Goal: Task Accomplishment & Management: Manage account settings

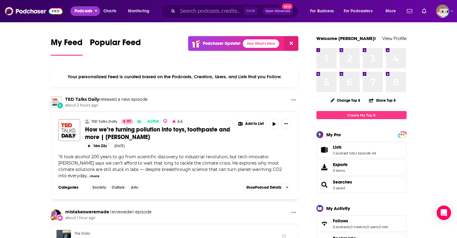
click at [92, 11] on span "Podcasts" at bounding box center [84, 11] width 18 height 8
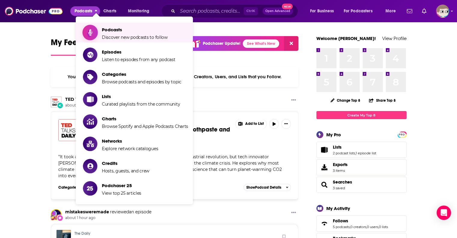
click at [120, 31] on span "Podcasts" at bounding box center [135, 30] width 66 height 6
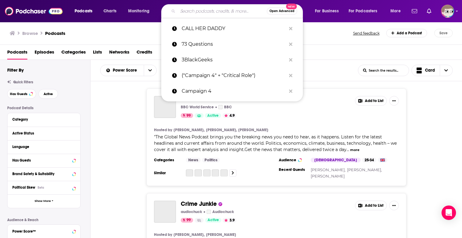
click at [212, 12] on input "Search podcasts, credits, & more..." at bounding box center [222, 11] width 89 height 10
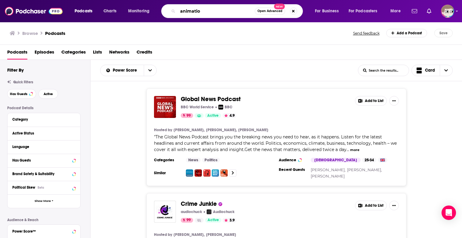
type input "animation"
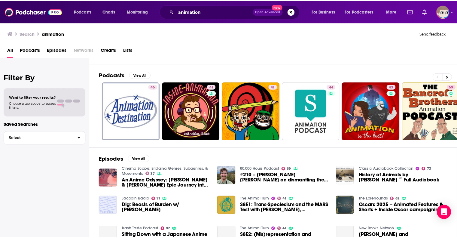
scroll to position [60, 0]
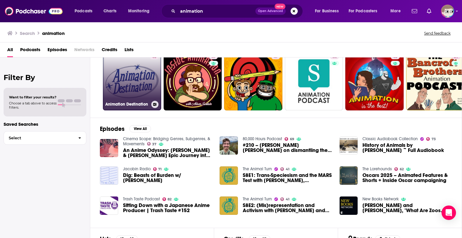
click at [145, 88] on link "46 Animation Destination" at bounding box center [132, 81] width 58 height 58
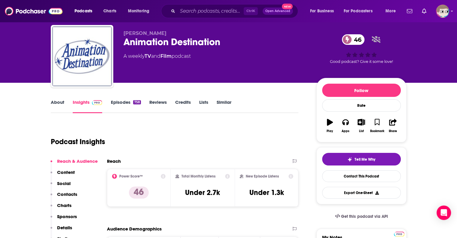
scroll to position [30, 0]
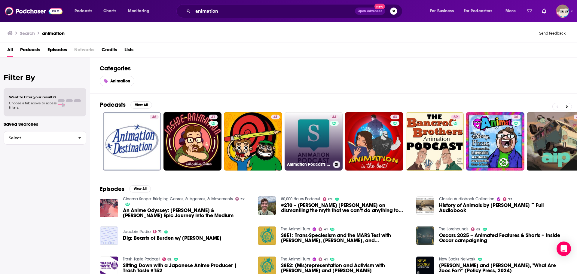
click at [311, 142] on link "44 Animation Podcasts | Skwigly" at bounding box center [314, 141] width 58 height 58
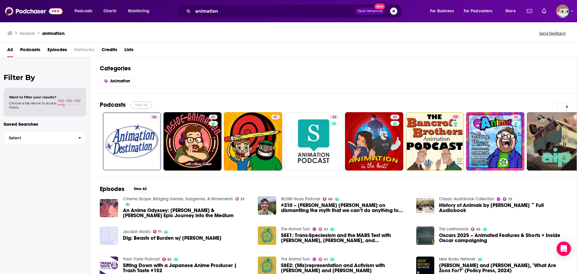
click at [138, 103] on button "View All" at bounding box center [142, 104] width 22 height 7
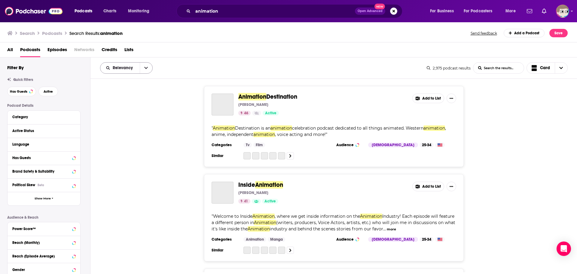
click at [145, 68] on icon "open menu" at bounding box center [146, 68] width 4 height 2
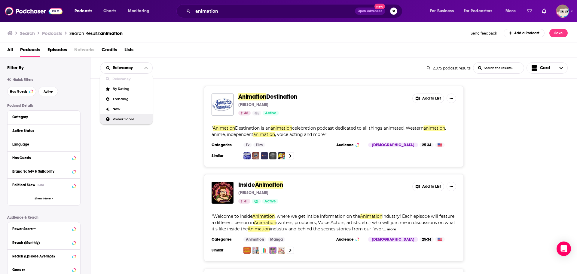
click at [117, 116] on div "Power Score" at bounding box center [126, 119] width 53 height 10
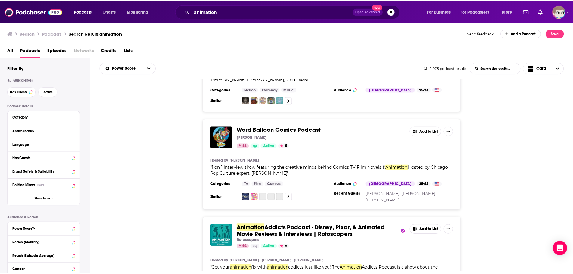
scroll to position [180, 0]
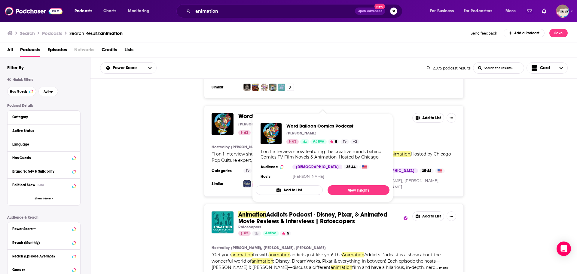
click at [285, 112] on span "Word Balloon Comics Podcast" at bounding box center [280, 116] width 85 height 8
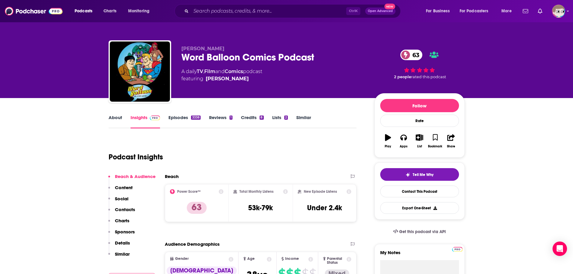
click at [171, 119] on link "Episodes 3338" at bounding box center [184, 122] width 32 height 14
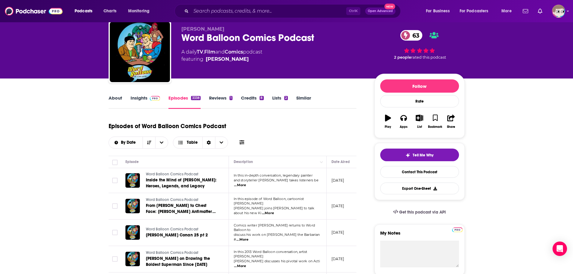
scroll to position [30, 0]
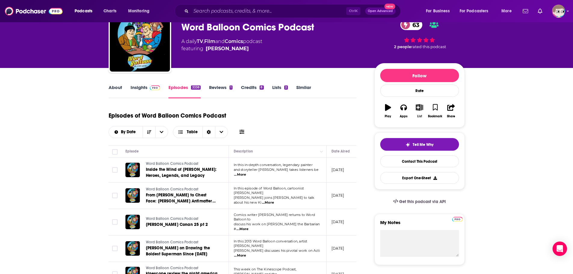
click at [420, 108] on icon "button" at bounding box center [420, 107] width 8 height 7
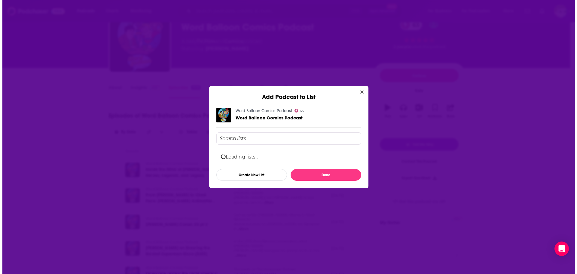
scroll to position [0, 0]
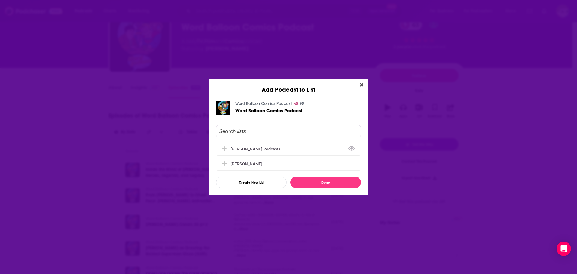
click at [268, 133] on input "Add Podcast To List" at bounding box center [288, 131] width 145 height 12
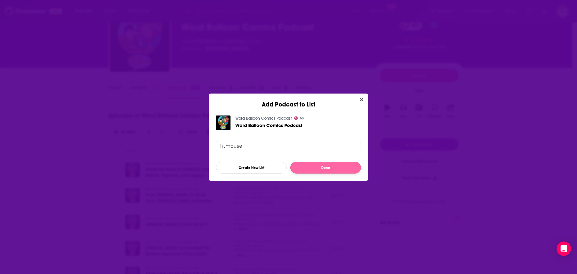
type input "Titmouse"
click at [342, 170] on button "Done" at bounding box center [326, 168] width 71 height 12
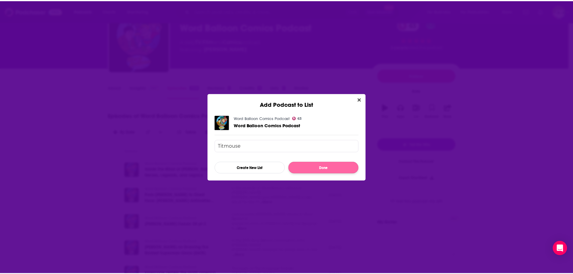
scroll to position [30, 0]
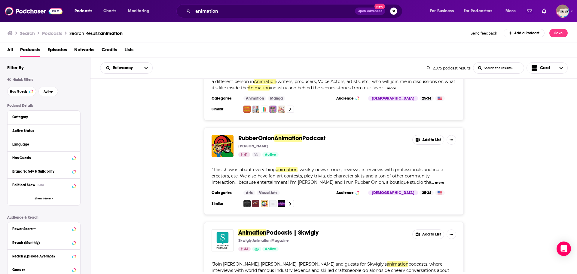
scroll to position [150, 0]
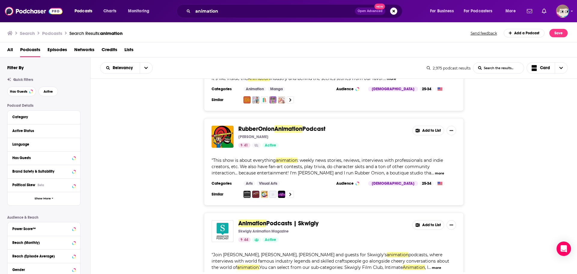
drag, startPoint x: 298, startPoint y: 124, endPoint x: 296, endPoint y: 129, distance: 6.1
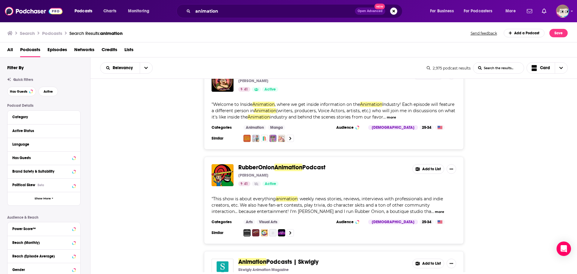
scroll to position [0, 0]
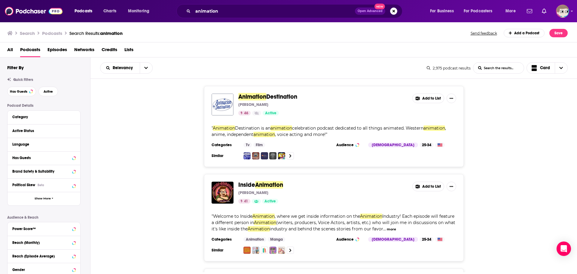
click at [427, 98] on button "Add to List" at bounding box center [429, 99] width 32 height 10
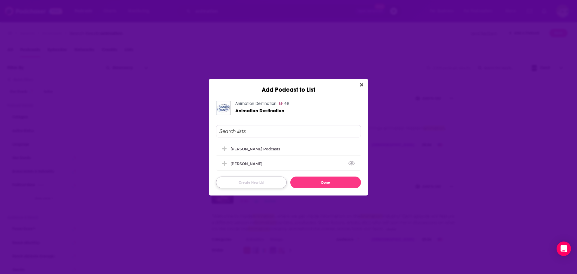
click at [260, 183] on button "Create New List" at bounding box center [251, 183] width 71 height 12
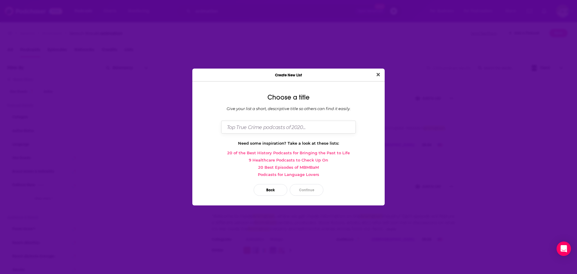
click at [262, 125] on input "Dialog" at bounding box center [288, 127] width 135 height 13
click at [278, 124] on input "Titmouse" at bounding box center [288, 127] width 135 height 13
type input "Titmouse"
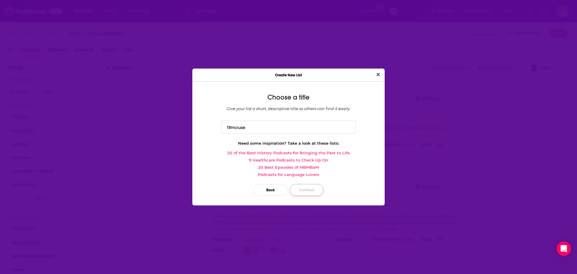
click at [310, 192] on button "Continue" at bounding box center [307, 190] width 34 height 12
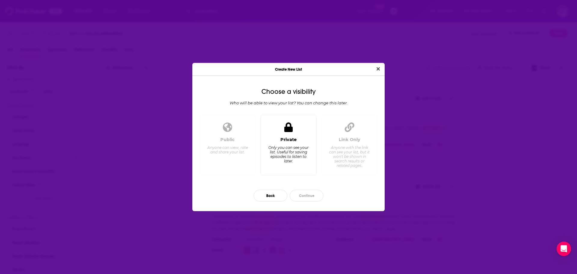
click at [288, 144] on div "Private Only you can see your list. Useful for saving episodes to listen to lat…" at bounding box center [289, 153] width 46 height 33
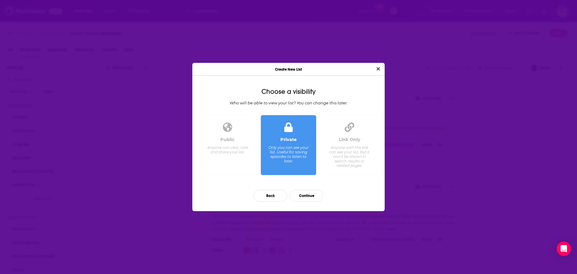
click at [342, 153] on div "Anyone with the link can see your list, but it won't be shown in search results…" at bounding box center [349, 156] width 41 height 23
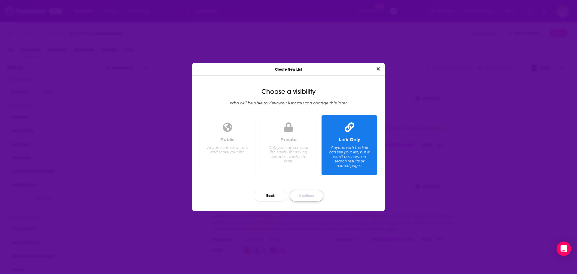
click at [301, 197] on button "Continue" at bounding box center [307, 196] width 34 height 12
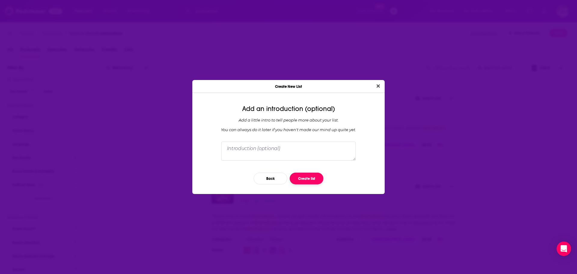
click at [304, 180] on button "Create list" at bounding box center [307, 179] width 34 height 12
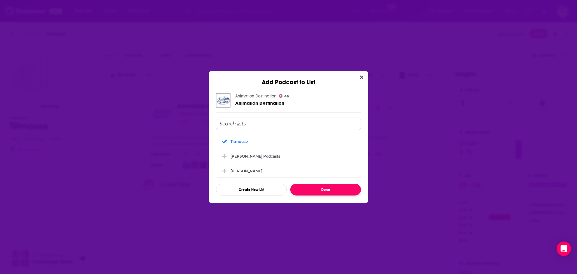
click at [312, 190] on button "Done" at bounding box center [326, 190] width 71 height 12
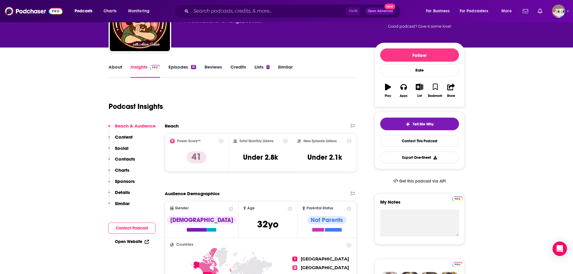
scroll to position [30, 0]
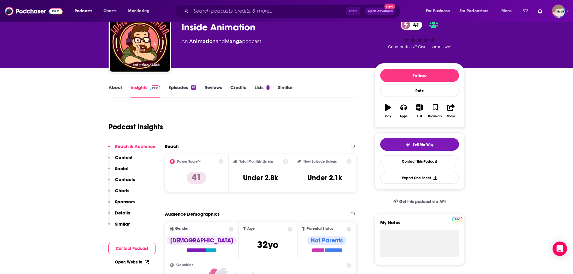
click at [118, 87] on link "About" at bounding box center [116, 92] width 14 height 14
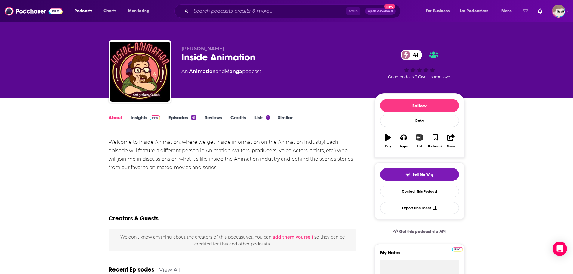
click at [420, 136] on icon "button" at bounding box center [420, 137] width 8 height 7
click at [414, 139] on button "List" at bounding box center [419, 141] width 16 height 22
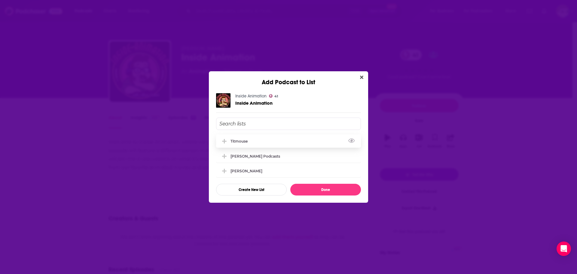
click at [227, 139] on icon "Add Podcast To List" at bounding box center [224, 141] width 5 height 5
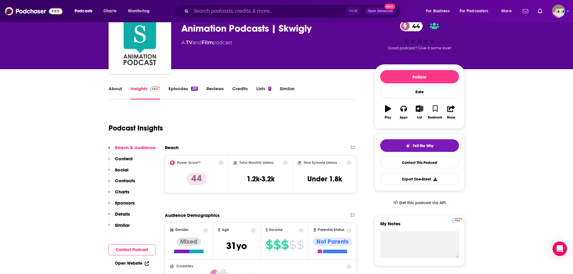
scroll to position [30, 0]
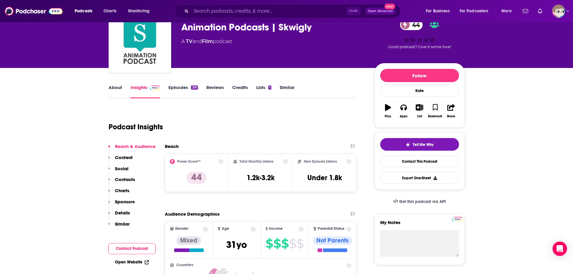
click at [183, 84] on div "About Insights Episodes 291 Reviews Credits Lists 1 Similar" at bounding box center [233, 91] width 248 height 15
click at [183, 88] on link "Episodes 291" at bounding box center [182, 92] width 29 height 14
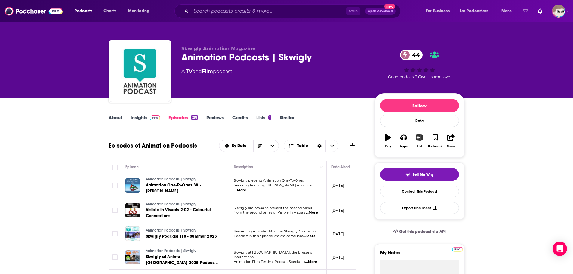
click at [419, 137] on icon "button" at bounding box center [420, 137] width 8 height 7
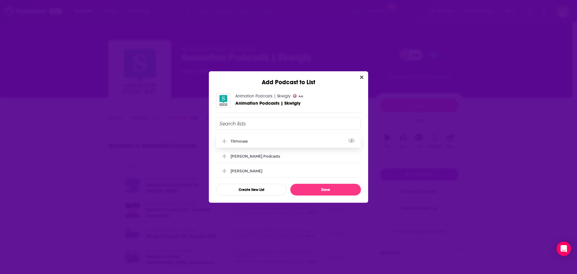
click at [251, 143] on div "Titmouse" at bounding box center [288, 140] width 145 height 13
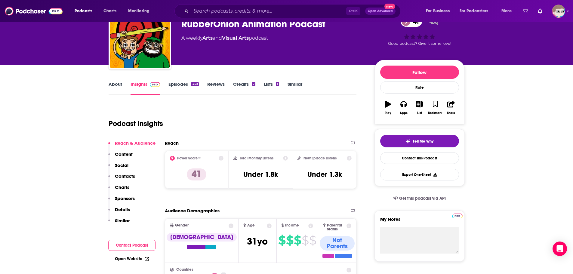
scroll to position [30, 0]
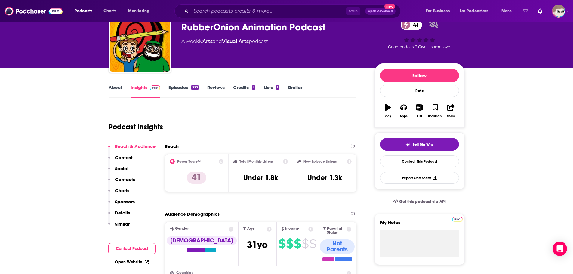
click at [117, 86] on link "About" at bounding box center [116, 92] width 14 height 14
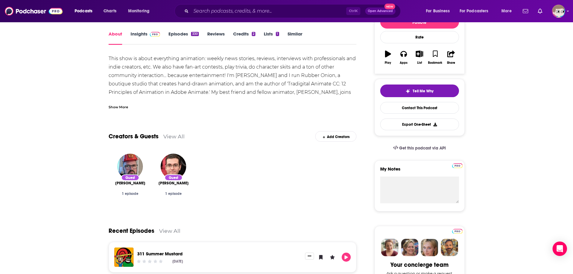
scroll to position [90, 0]
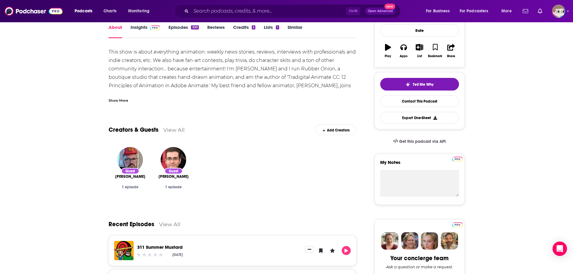
drag, startPoint x: 131, startPoint y: 177, endPoint x: 81, endPoint y: 184, distance: 50.8
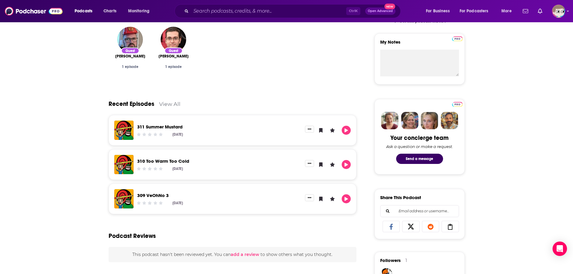
scroll to position [30, 0]
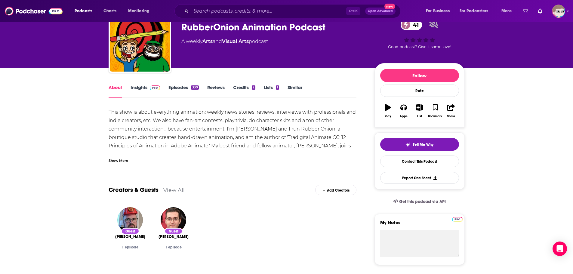
click at [135, 88] on link "Insights" at bounding box center [146, 92] width 30 height 14
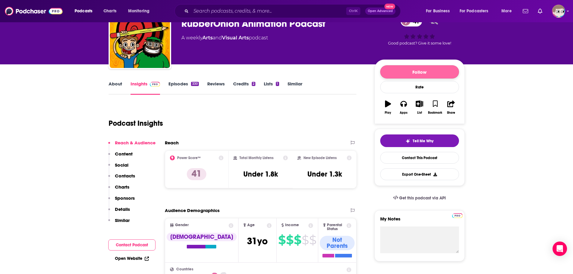
scroll to position [30, 0]
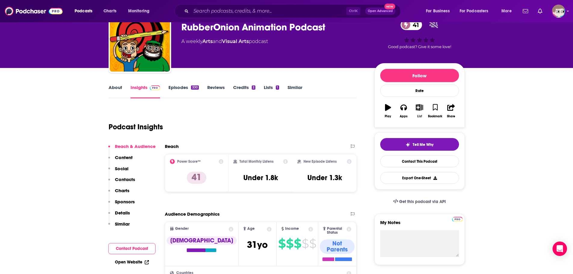
click at [419, 109] on icon "button" at bounding box center [420, 107] width 8 height 7
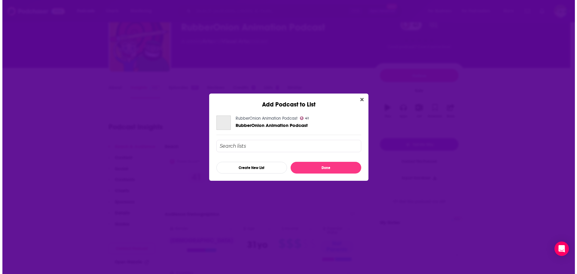
scroll to position [0, 0]
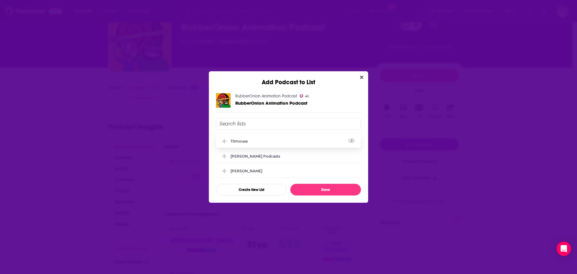
click at [252, 139] on div "Titmouse" at bounding box center [288, 140] width 145 height 13
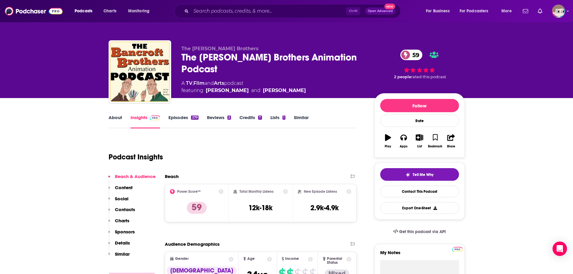
click at [182, 118] on link "Episodes 279" at bounding box center [183, 122] width 30 height 14
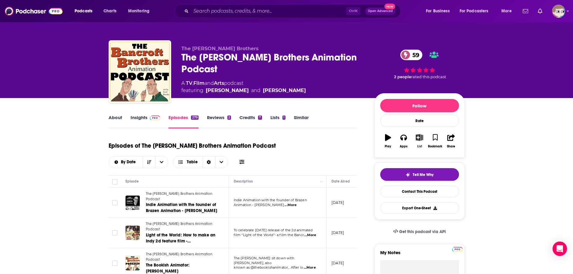
click at [420, 137] on icon "button" at bounding box center [420, 137] width 8 height 7
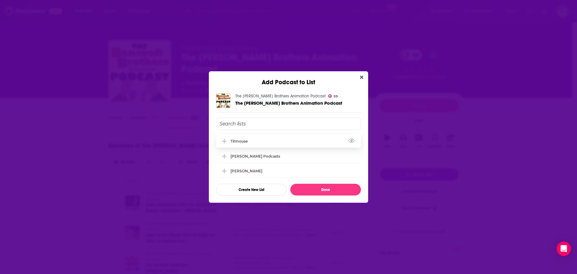
click at [238, 143] on div "Titmouse" at bounding box center [241, 141] width 21 height 5
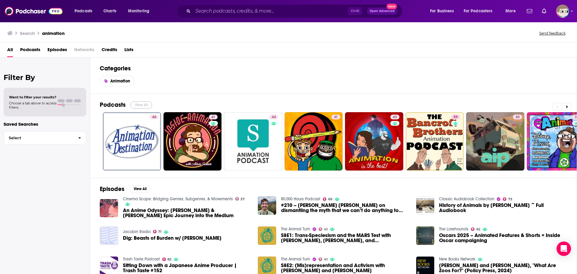
click at [145, 104] on button "View All" at bounding box center [142, 104] width 22 height 7
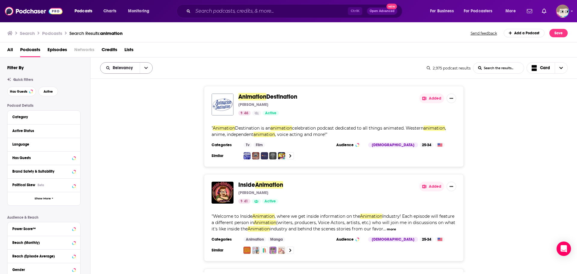
click at [145, 69] on icon "open menu" at bounding box center [146, 68] width 4 height 4
click at [113, 118] on span "Power Score" at bounding box center [129, 119] width 35 height 3
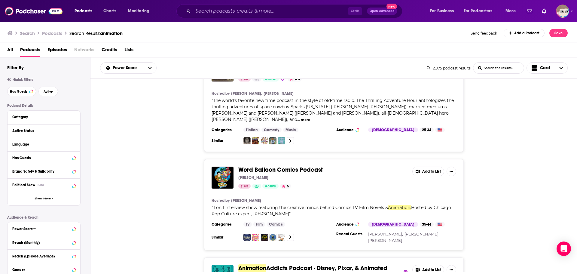
scroll to position [150, 0]
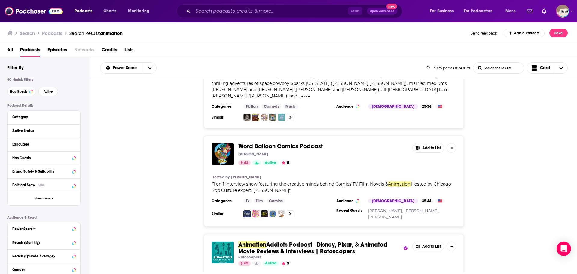
click at [436, 143] on button "Add to List" at bounding box center [429, 148] width 32 height 10
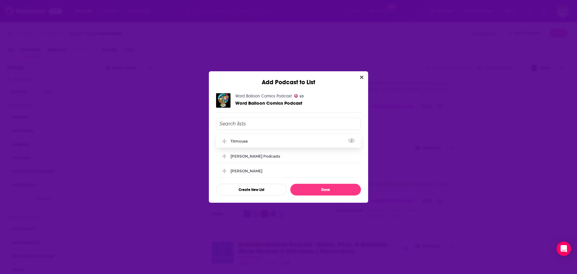
click at [246, 140] on div "Titmouse" at bounding box center [241, 141] width 21 height 5
click at [362, 76] on icon "Close" at bounding box center [361, 77] width 3 height 3
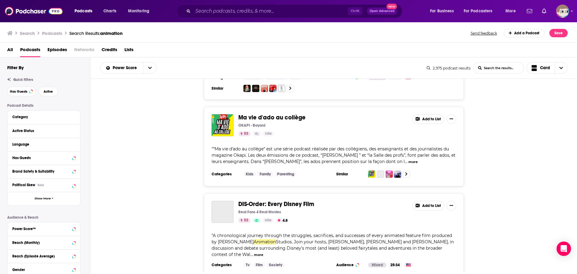
scroll to position [2227, 0]
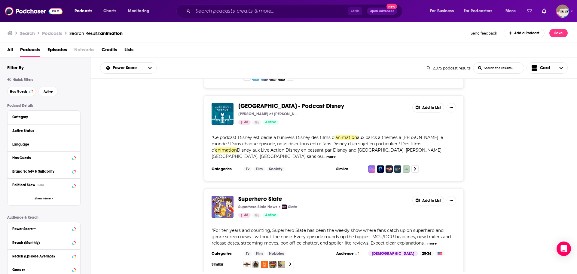
scroll to position [4242, 0]
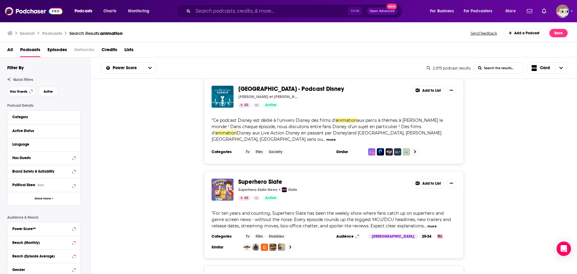
click at [53, 32] on h3 "Podcasts" at bounding box center [52, 33] width 20 height 6
click at [28, 11] on img at bounding box center [34, 10] width 58 height 11
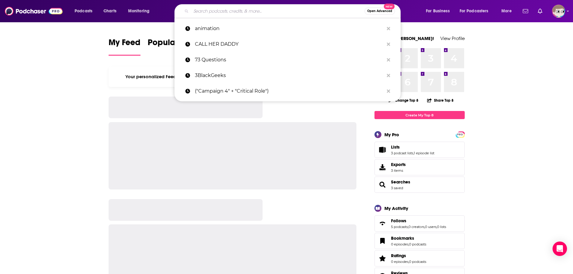
click at [211, 10] on input "Search podcasts, credits, & more..." at bounding box center [278, 11] width 174 height 10
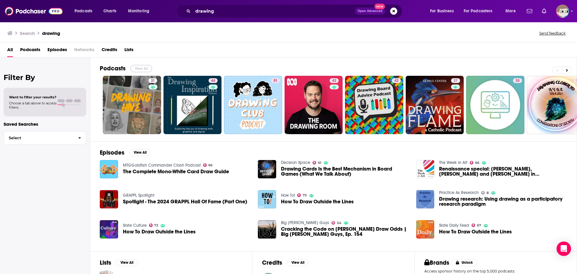
click at [138, 69] on button "View All" at bounding box center [142, 68] width 22 height 7
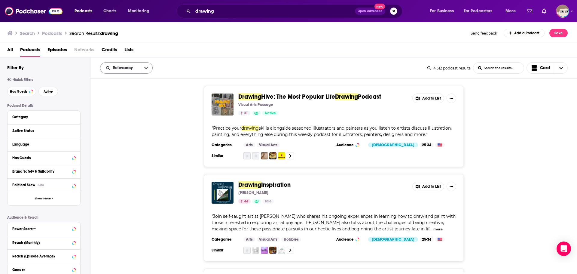
click at [145, 70] on icon "open menu" at bounding box center [146, 68] width 4 height 4
click at [125, 121] on span "Power Score" at bounding box center [129, 119] width 35 height 3
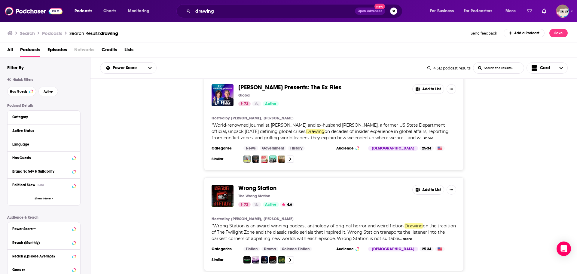
scroll to position [451, 0]
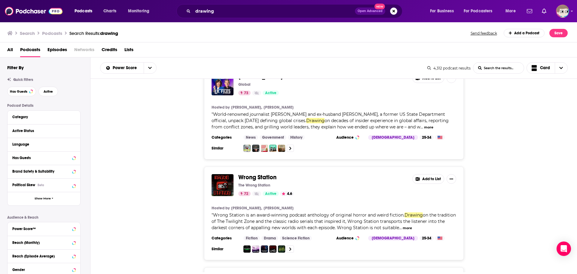
drag, startPoint x: 264, startPoint y: 157, endPoint x: 262, endPoint y: 161, distance: 5.4
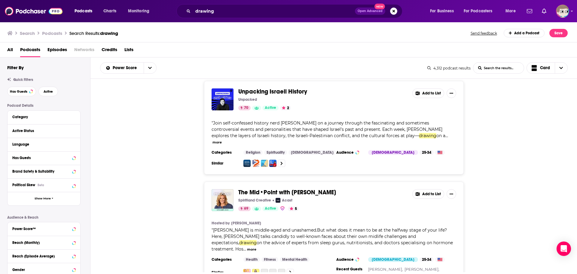
scroll to position [752, 0]
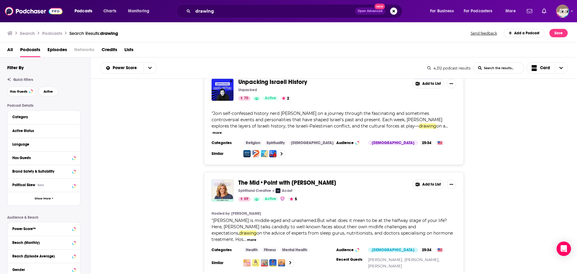
drag, startPoint x: 133, startPoint y: 155, endPoint x: 120, endPoint y: 163, distance: 15.1
drag, startPoint x: 120, startPoint y: 163, endPoint x: 113, endPoint y: 172, distance: 11.5
click at [112, 172] on div "The Mid•Point with Gabby Logan Spiritland Creative Acast 69 Active 5 Add to Lis…" at bounding box center [334, 224] width 487 height 104
click at [120, 181] on div "The Mid•Point with Gabby Logan Spiritland Creative Acast 69 Active 5 Add to Lis…" at bounding box center [334, 224] width 487 height 104
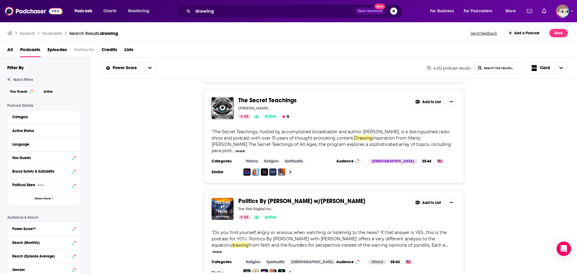
scroll to position [1564, 0]
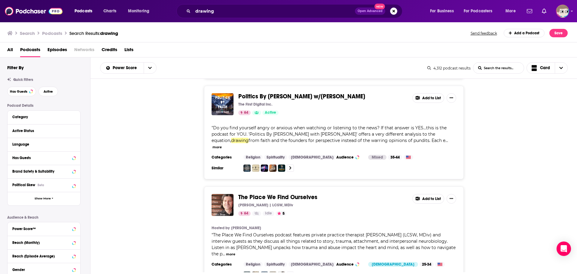
drag, startPoint x: 150, startPoint y: 166, endPoint x: 136, endPoint y: 168, distance: 14.5
drag, startPoint x: 136, startPoint y: 168, endPoint x: 125, endPoint y: 169, distance: 11.2
click at [125, 186] on div "The Place We Find Ourselves Adam Young | LCSW, MDiv 64 Idle 5 Add to List Hoste…" at bounding box center [334, 236] width 487 height 100
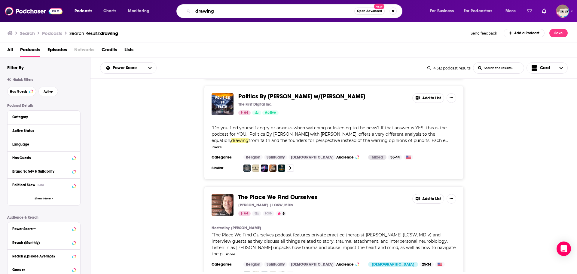
click at [242, 14] on input "drawing" at bounding box center [273, 11] width 161 height 10
type input "drawing, art"
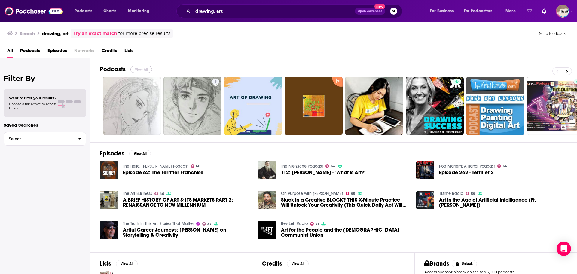
click at [141, 68] on button "View All" at bounding box center [142, 69] width 22 height 7
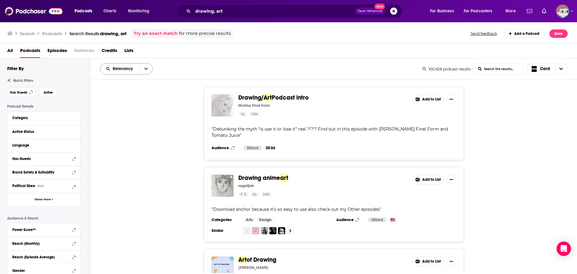
click at [145, 69] on icon "open menu" at bounding box center [146, 69] width 4 height 2
click at [127, 121] on span "Power Score" at bounding box center [129, 119] width 35 height 3
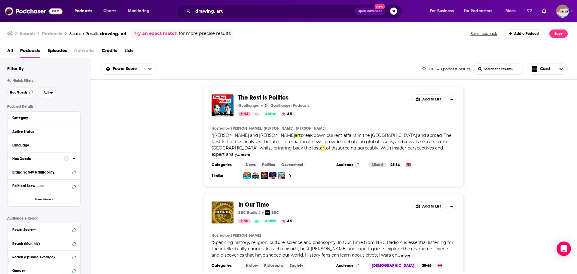
click at [22, 155] on button "Has Guests" at bounding box center [38, 159] width 52 height 8
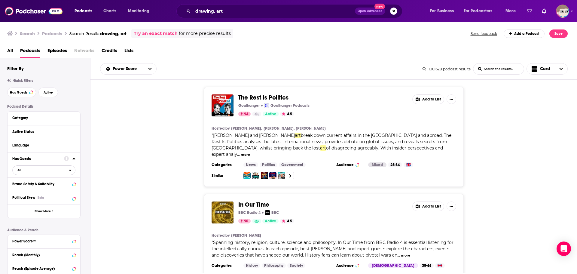
click at [23, 172] on span "All" at bounding box center [41, 170] width 56 height 8
click at [26, 191] on span "Has guests" at bounding box center [32, 189] width 35 height 3
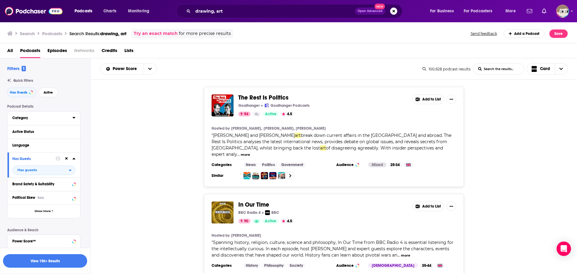
click at [26, 120] on div "Category" at bounding box center [40, 118] width 56 height 4
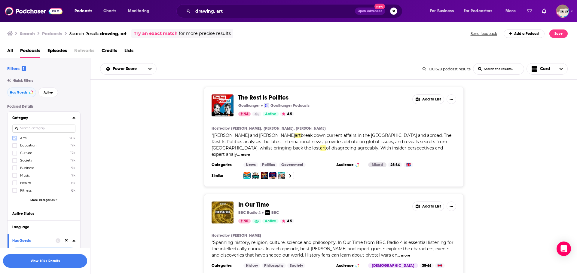
click at [14, 136] on label at bounding box center [14, 138] width 5 height 5
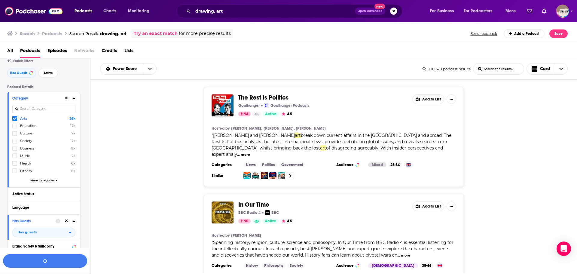
scroll to position [30, 0]
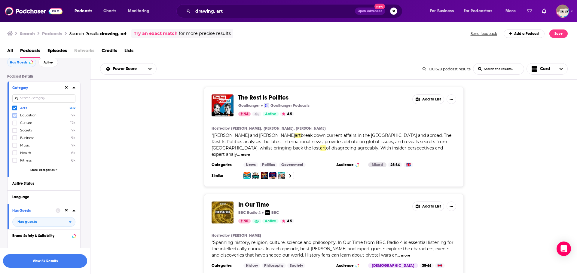
click at [14, 114] on icon at bounding box center [15, 116] width 4 height 4
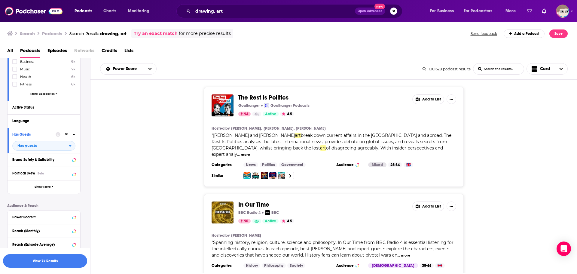
scroll to position [93, 0]
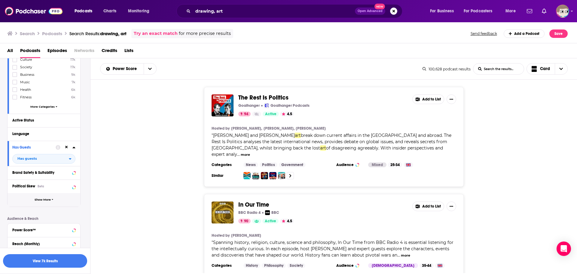
click at [47, 199] on span "Show More" at bounding box center [43, 199] width 16 height 3
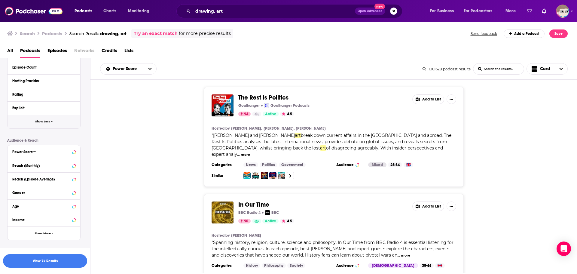
scroll to position [304, 0]
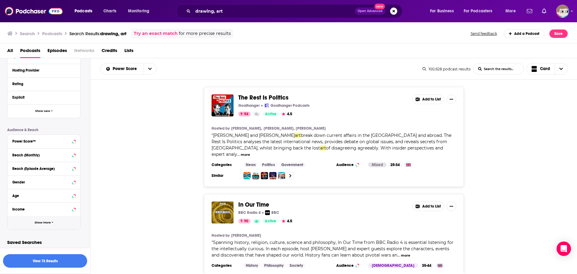
click at [46, 224] on span "Show More" at bounding box center [43, 222] width 16 height 3
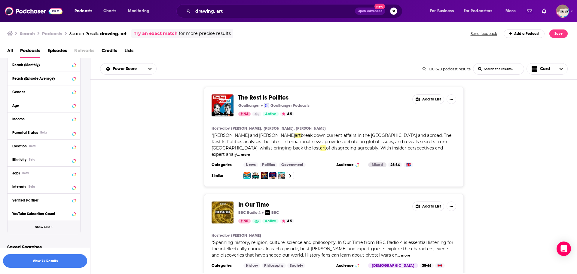
scroll to position [400, 0]
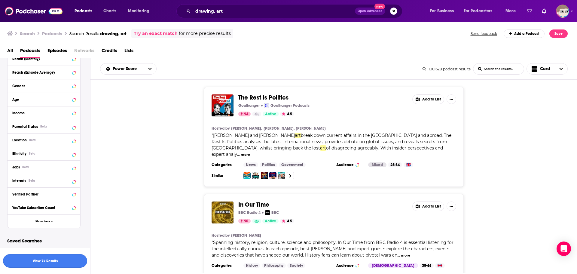
click at [51, 259] on button "View 7k Results" at bounding box center [45, 261] width 84 height 14
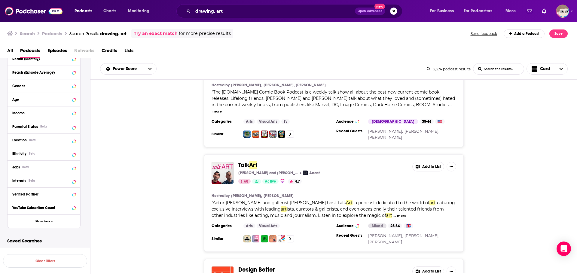
scroll to position [1413, 0]
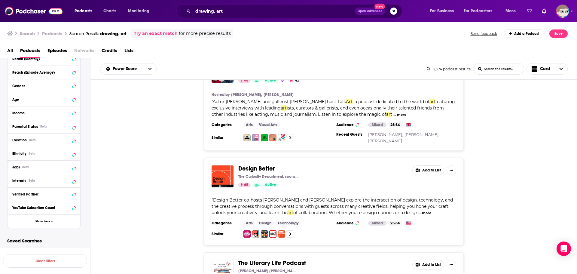
drag, startPoint x: 251, startPoint y: 127, endPoint x: 256, endPoint y: 133, distance: 7.7
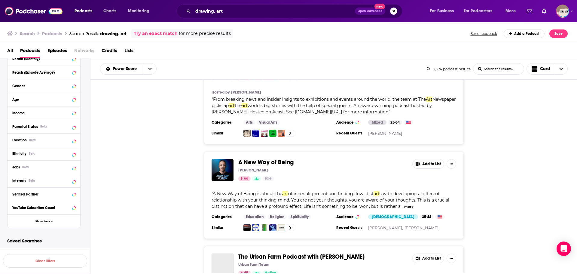
scroll to position [2015, 0]
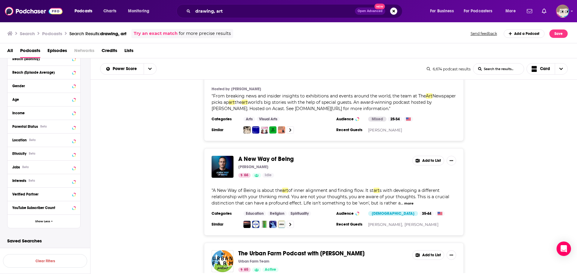
click at [156, 148] on div "A New Way of Being Simon Mundie 66 Idle Add to List " A New Way of Being is abo…" at bounding box center [334, 191] width 487 height 87
click at [131, 148] on div "A New Way of Being Simon Mundie 66 Idle Add to List " A New Way of Being is abo…" at bounding box center [334, 191] width 487 height 87
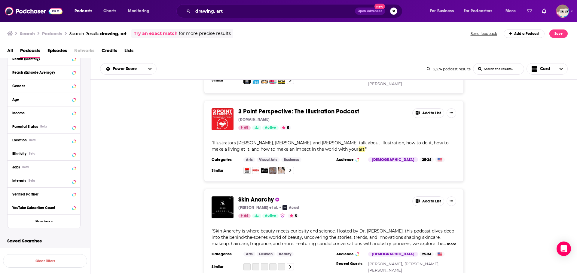
scroll to position [2360, 0]
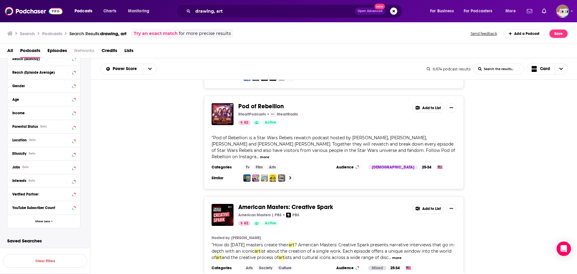
scroll to position [3533, 0]
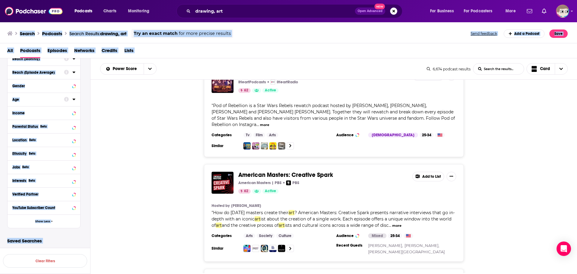
drag, startPoint x: 3, startPoint y: 29, endPoint x: -1, endPoint y: 318, distance: 289.0
click at [0, 274] on html "Podcasts Charts Monitoring drawing, art Open Advanced New For Business For Podc…" at bounding box center [288, 137] width 577 height 274
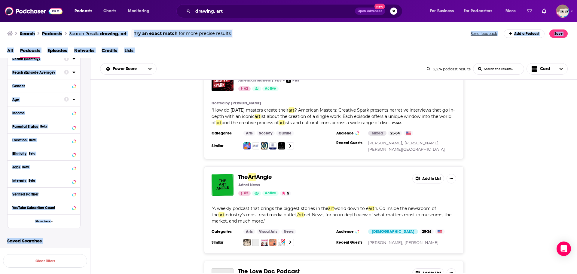
scroll to position [3653, 0]
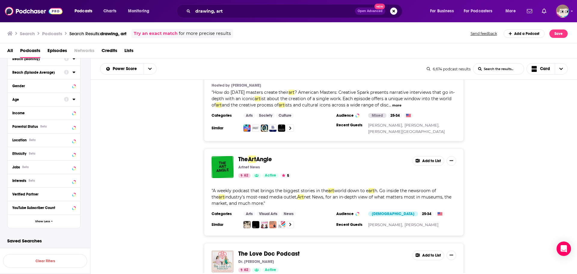
click at [168, 173] on div "The Art Angle Artnet News 62 Active 5 Add to List " A weekly podcast that bring…" at bounding box center [334, 192] width 487 height 87
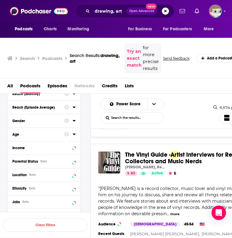
scroll to position [3804, 0]
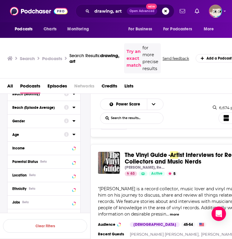
click at [189, 8] on ul at bounding box center [189, 11] width 24 height 10
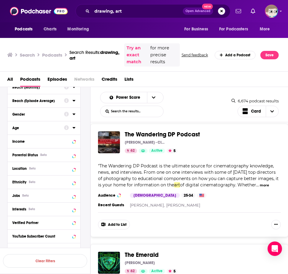
scroll to position [3984, 0]
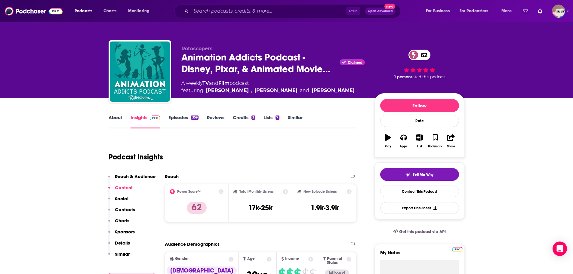
click at [114, 118] on link "About" at bounding box center [116, 122] width 14 height 14
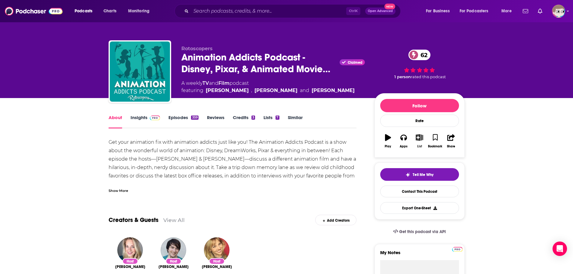
click at [420, 138] on icon "button" at bounding box center [420, 137] width 8 height 7
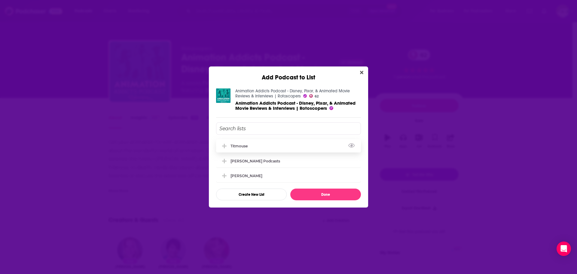
click at [243, 146] on div "Titmouse" at bounding box center [241, 146] width 21 height 5
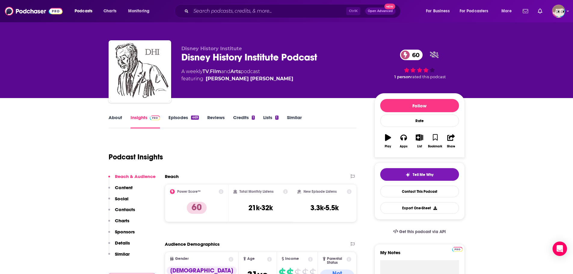
click at [115, 116] on link "About" at bounding box center [116, 122] width 14 height 14
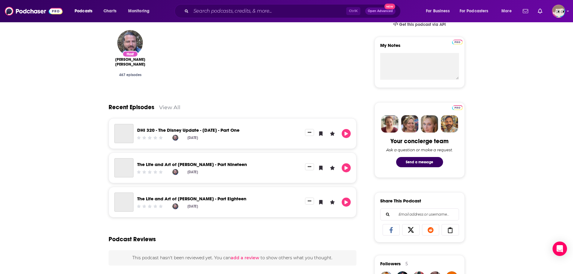
scroll to position [211, 0]
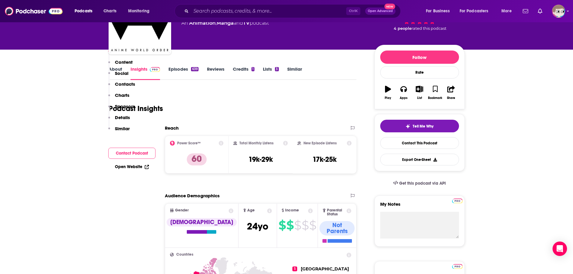
scroll to position [211, 0]
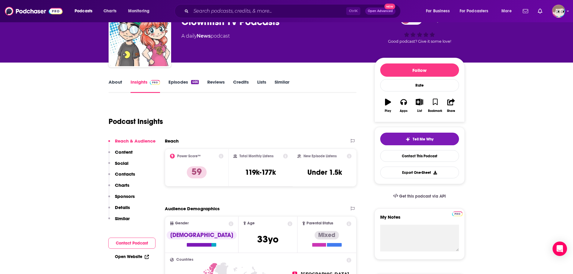
scroll to position [30, 0]
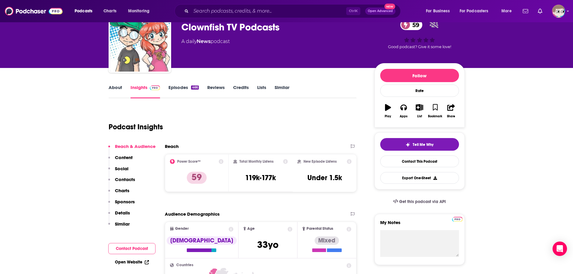
click at [116, 90] on link "About" at bounding box center [116, 92] width 14 height 14
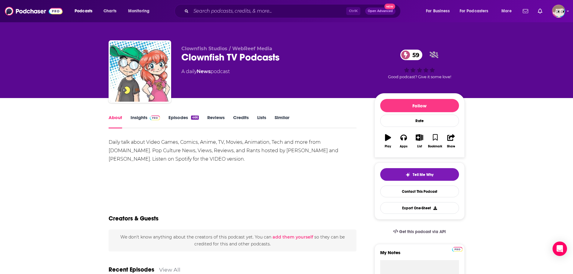
click at [140, 118] on link "Insights" at bounding box center [146, 122] width 30 height 14
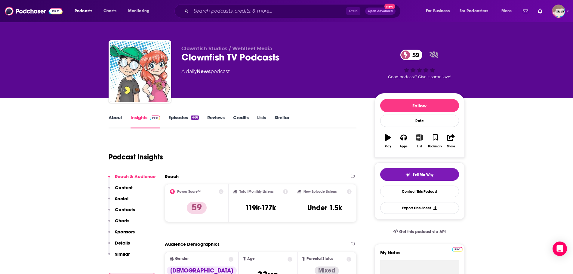
click at [417, 140] on icon "button" at bounding box center [420, 137] width 8 height 7
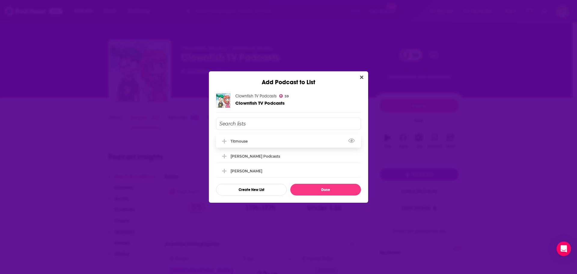
click at [235, 145] on div "Titmouse" at bounding box center [288, 140] width 145 height 13
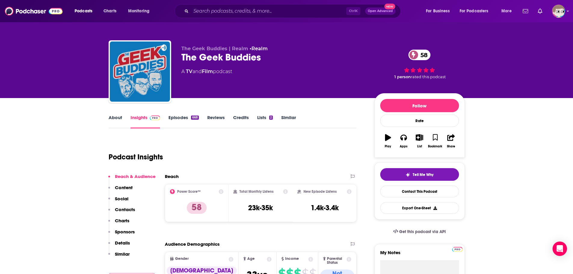
click at [110, 121] on link "About" at bounding box center [116, 122] width 14 height 14
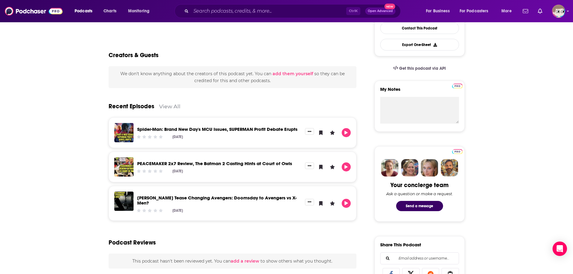
scroll to position [150, 0]
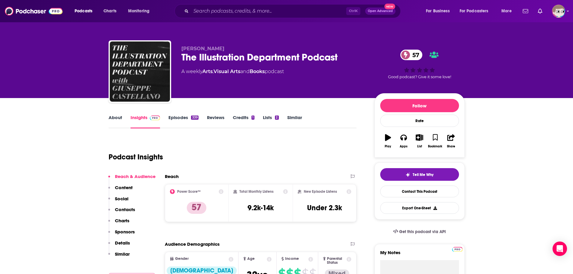
click at [115, 117] on link "About" at bounding box center [116, 122] width 14 height 14
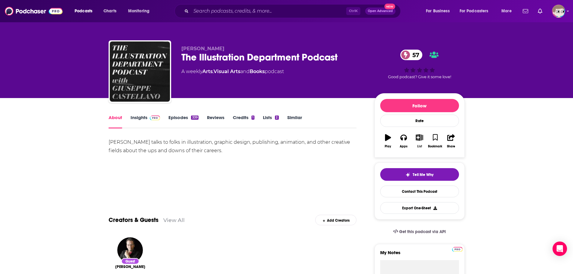
click at [421, 141] on icon "button" at bounding box center [420, 137] width 8 height 7
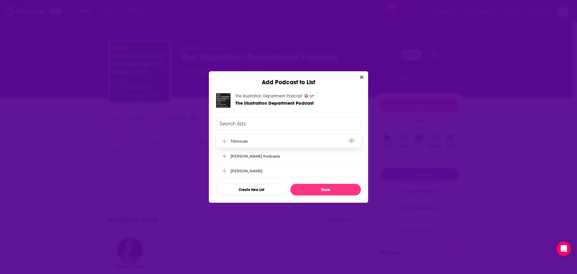
click at [244, 140] on div "Titmouse" at bounding box center [241, 141] width 21 height 5
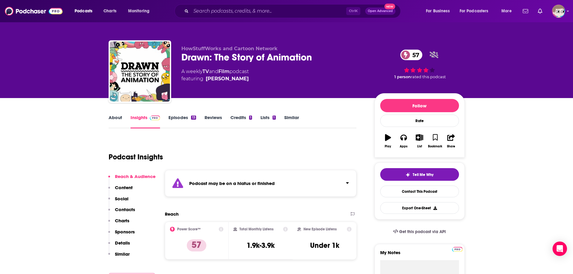
click at [113, 116] on link "About" at bounding box center [116, 122] width 14 height 14
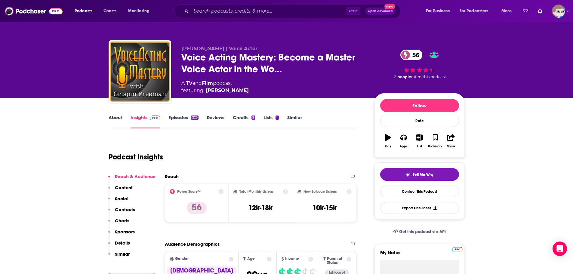
click at [110, 116] on link "About" at bounding box center [116, 122] width 14 height 14
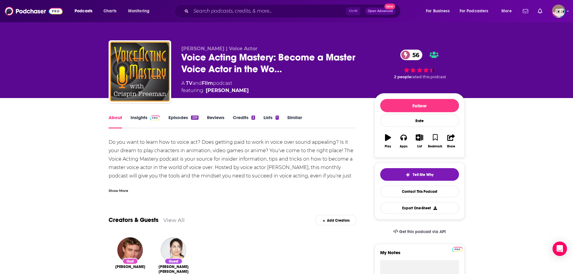
click at [152, 118] on img at bounding box center [155, 117] width 11 height 5
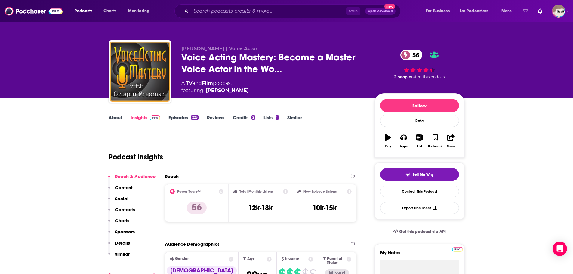
click at [422, 136] on icon "button" at bounding box center [420, 137] width 8 height 7
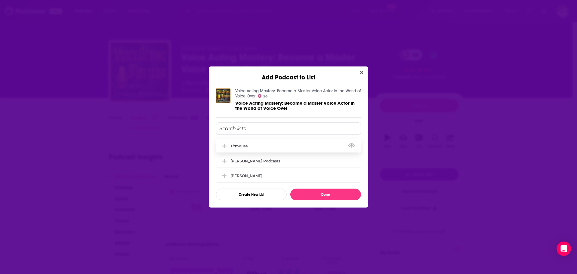
click at [248, 148] on div "Titmouse" at bounding box center [241, 146] width 21 height 5
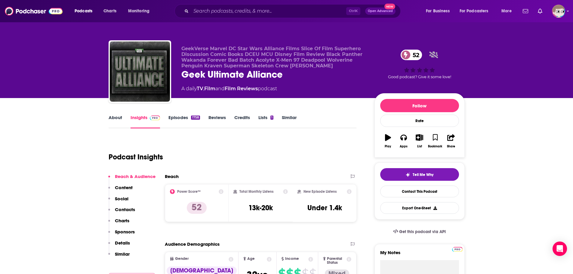
click at [118, 119] on link "About" at bounding box center [116, 122] width 14 height 14
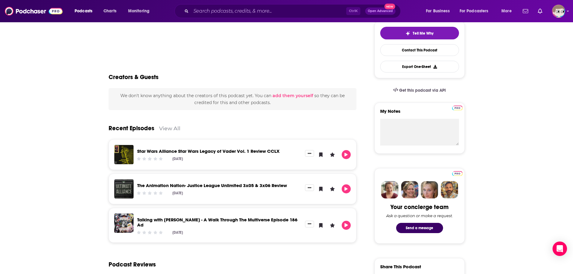
scroll to position [90, 0]
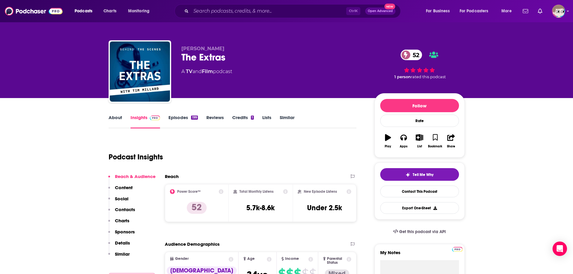
click at [114, 119] on link "About" at bounding box center [116, 122] width 14 height 14
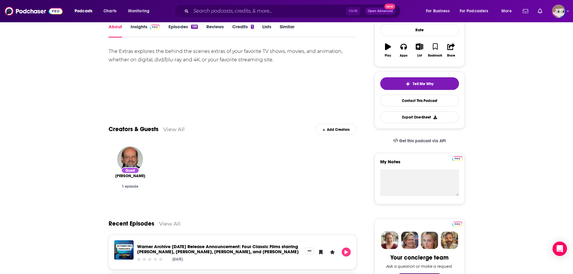
scroll to position [120, 0]
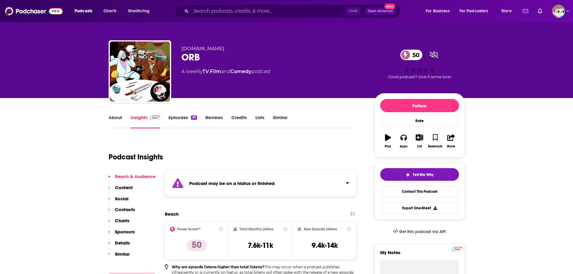
click at [116, 115] on link "About" at bounding box center [116, 122] width 14 height 14
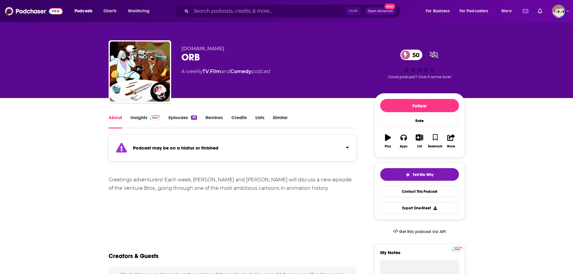
click at [144, 116] on link "Insights" at bounding box center [146, 122] width 30 height 14
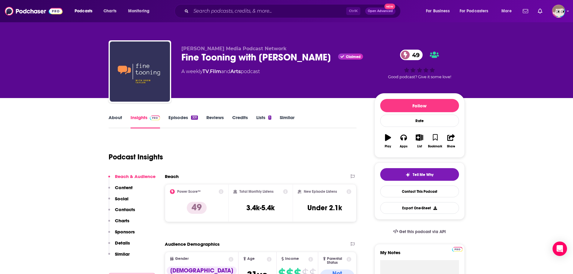
click at [111, 117] on link "About" at bounding box center [116, 122] width 14 height 14
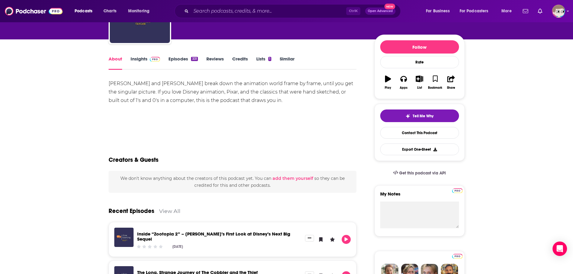
scroll to position [60, 0]
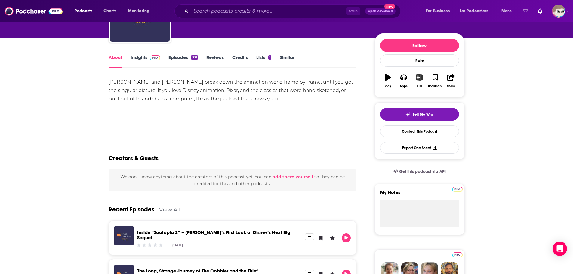
click at [425, 75] on button "List" at bounding box center [419, 81] width 16 height 22
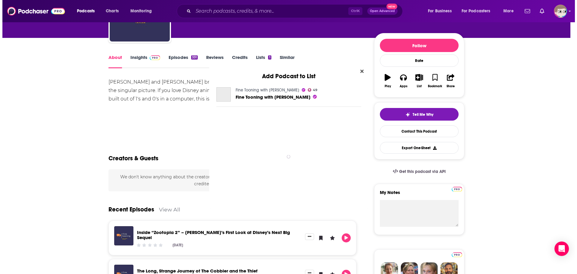
scroll to position [0, 0]
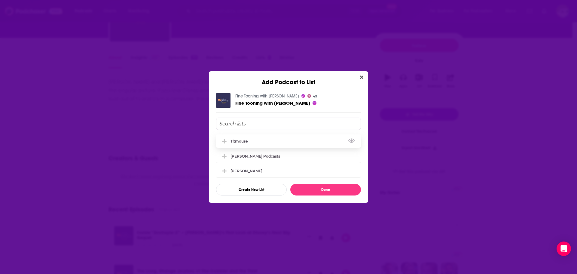
click at [253, 142] on div "Titmouse" at bounding box center [288, 140] width 145 height 13
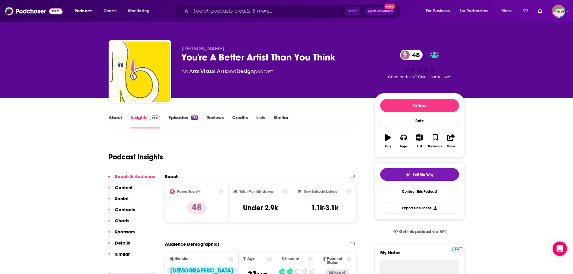
click at [111, 115] on link "About" at bounding box center [116, 122] width 14 height 14
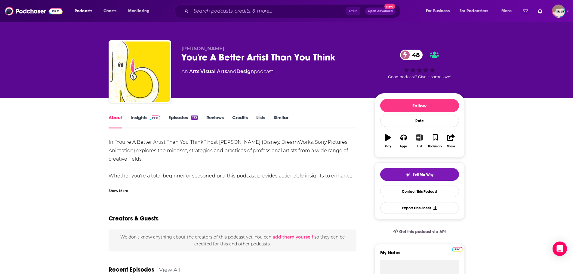
click at [421, 136] on icon "button" at bounding box center [420, 137] width 8 height 7
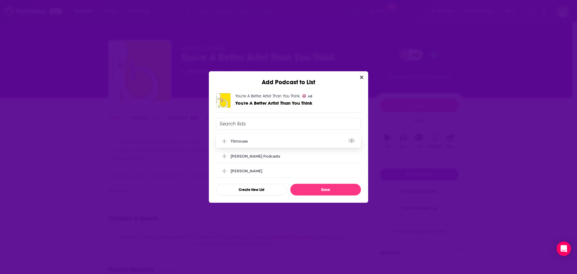
click at [252, 143] on div "Titmouse" at bounding box center [288, 140] width 145 height 13
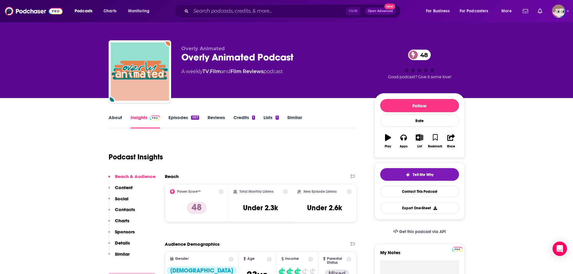
click at [113, 118] on link "About" at bounding box center [116, 122] width 14 height 14
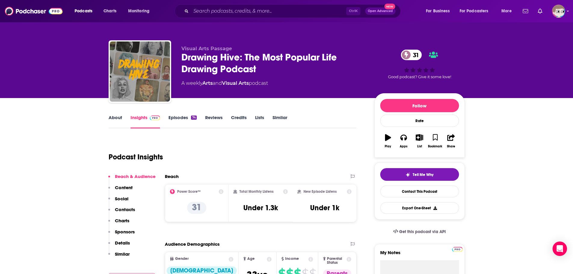
click at [112, 118] on link "About" at bounding box center [116, 122] width 14 height 14
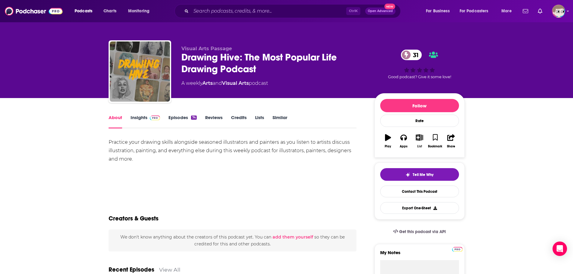
click at [418, 137] on icon "button" at bounding box center [420, 137] width 8 height 7
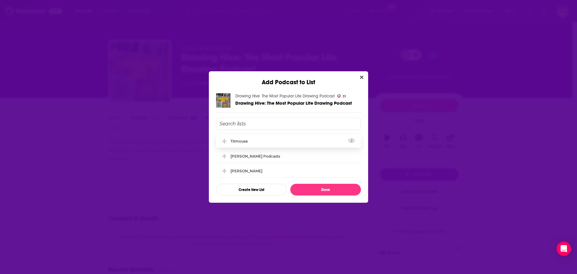
click at [261, 142] on div "Titmouse" at bounding box center [288, 140] width 145 height 13
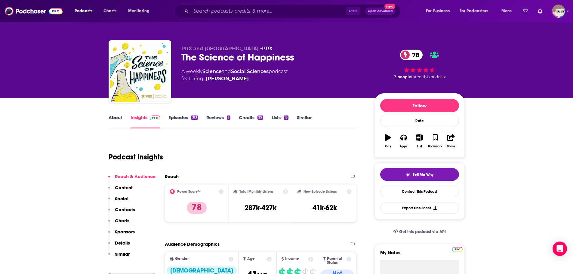
click at [115, 118] on link "About" at bounding box center [116, 122] width 14 height 14
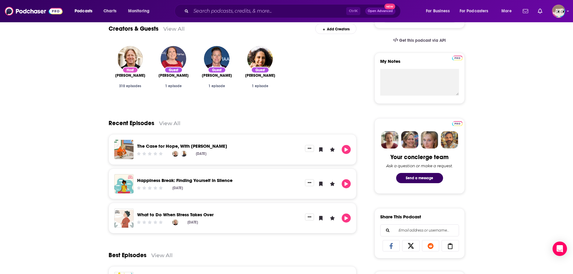
scroll to position [30, 0]
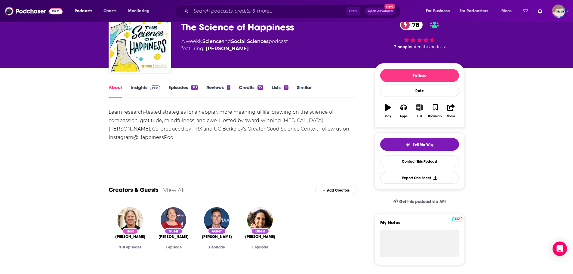
click at [418, 108] on icon "button" at bounding box center [420, 107] width 8 height 7
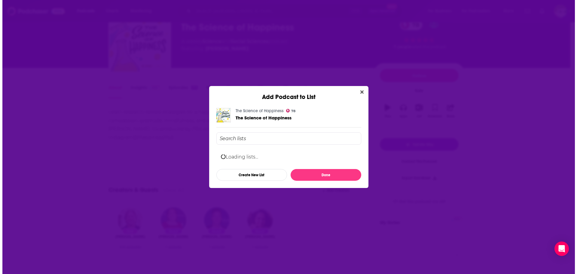
scroll to position [0, 0]
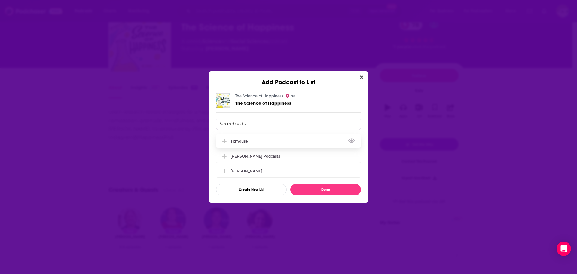
click at [241, 144] on div "Titmouse" at bounding box center [288, 140] width 145 height 13
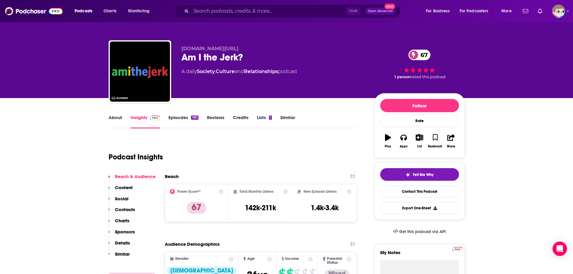
click at [115, 115] on link "About" at bounding box center [116, 122] width 14 height 14
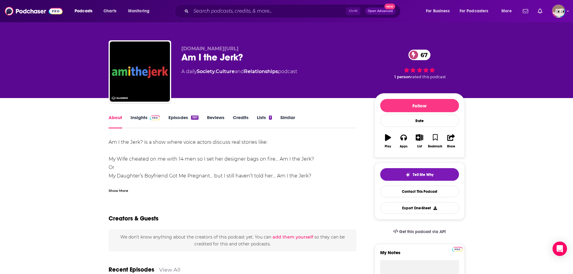
click at [118, 191] on div "Show More" at bounding box center [119, 190] width 20 height 6
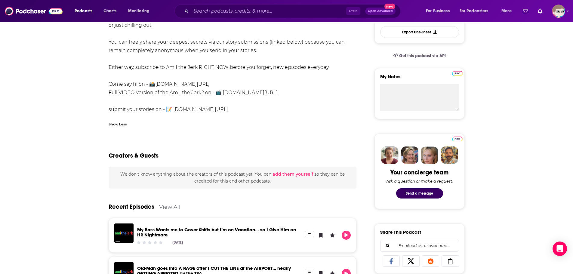
scroll to position [180, 0]
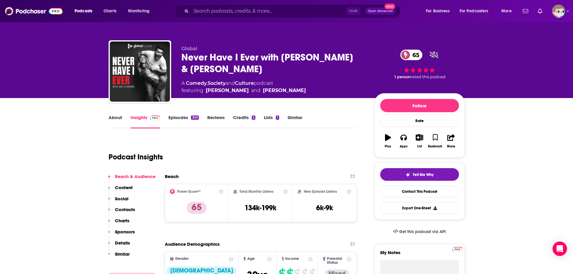
click at [112, 115] on link "About" at bounding box center [116, 122] width 14 height 14
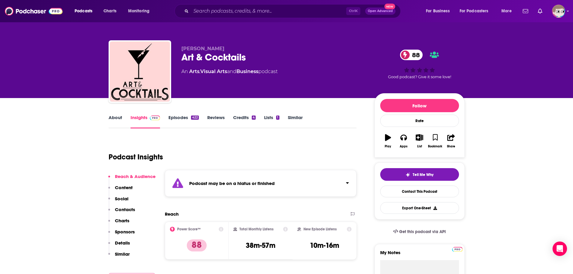
click at [116, 120] on link "About" at bounding box center [116, 122] width 14 height 14
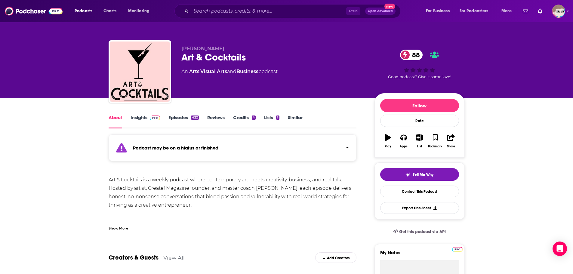
click at [143, 118] on link "Insights" at bounding box center [146, 122] width 30 height 14
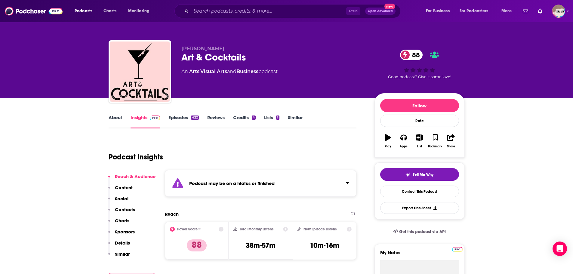
click at [215, 55] on div "Art & Cocktails 88" at bounding box center [272, 57] width 183 height 12
click at [222, 12] on input "Search podcasts, credits, & more..." at bounding box center [268, 11] width 155 height 10
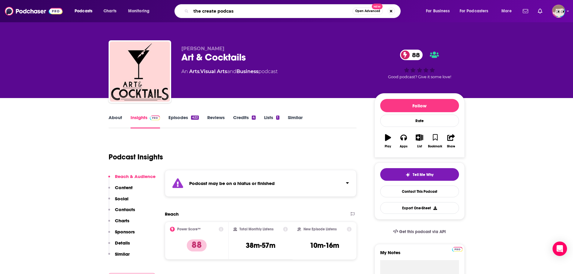
type input "the create podcast"
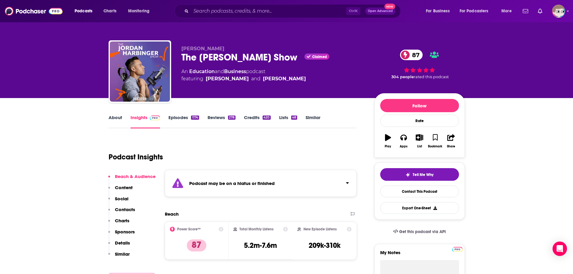
click at [112, 119] on link "About" at bounding box center [116, 122] width 14 height 14
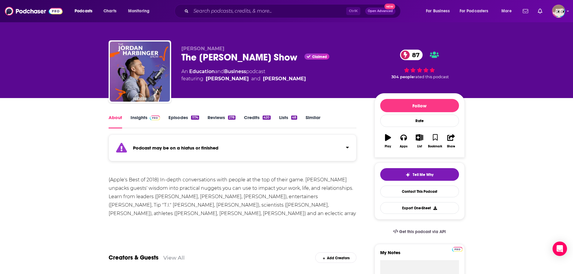
scroll to position [150, 0]
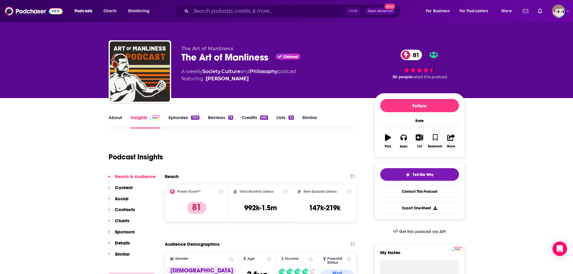
click at [112, 118] on link "About" at bounding box center [116, 122] width 14 height 14
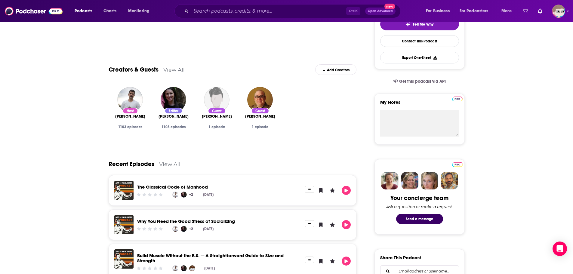
scroll to position [180, 0]
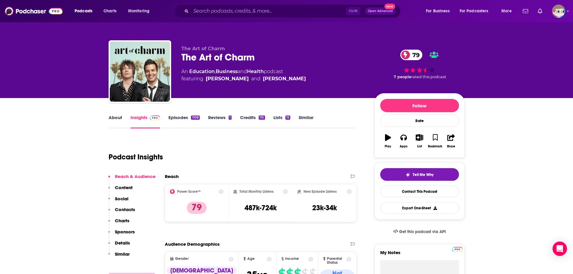
click at [113, 119] on link "About" at bounding box center [116, 122] width 14 height 14
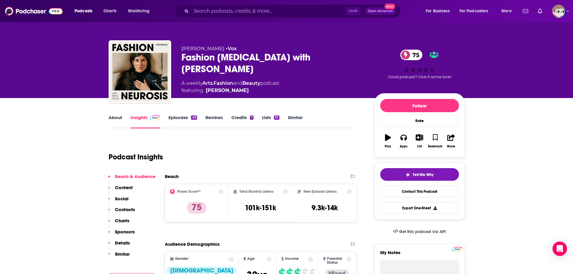
click at [117, 119] on link "About" at bounding box center [116, 122] width 14 height 14
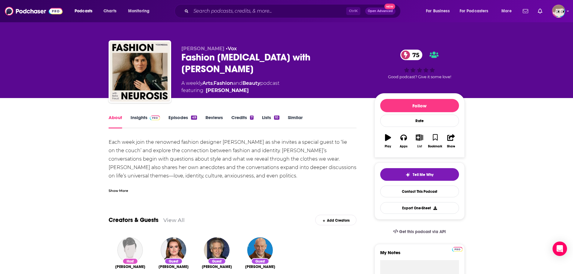
click at [419, 140] on icon "button" at bounding box center [420, 137] width 8 height 7
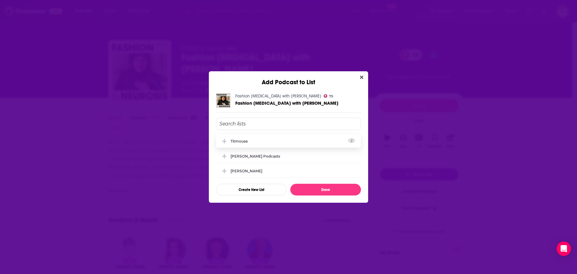
click at [238, 140] on div "Titmouse" at bounding box center [241, 141] width 21 height 5
click at [237, 189] on button "Create New List" at bounding box center [251, 190] width 71 height 12
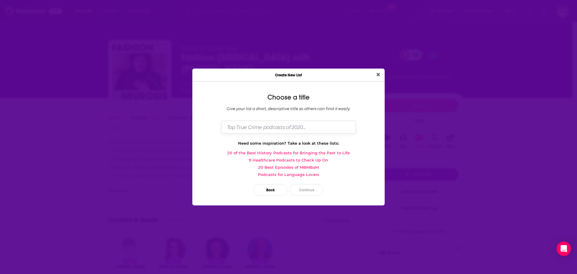
click at [260, 129] on input "Dialog" at bounding box center [288, 127] width 135 height 13
type input "Critical Role"
click at [307, 190] on button "Continue" at bounding box center [307, 190] width 34 height 12
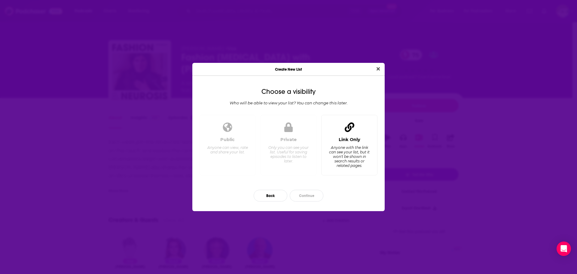
click at [341, 136] on div "Link Only Anyone with the link can see your list, but it won't be shown in sear…" at bounding box center [349, 145] width 56 height 60
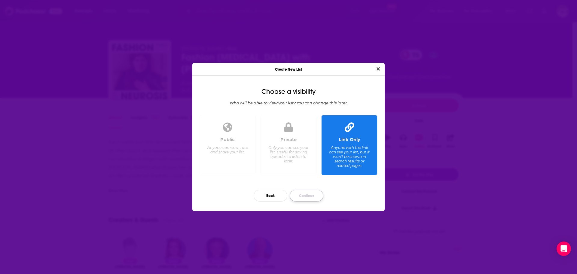
click at [308, 195] on button "Continue" at bounding box center [307, 196] width 34 height 12
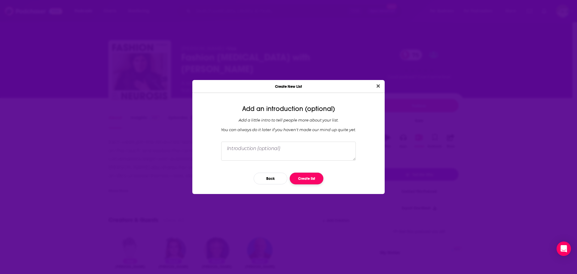
click at [315, 180] on button "Create list" at bounding box center [307, 179] width 34 height 12
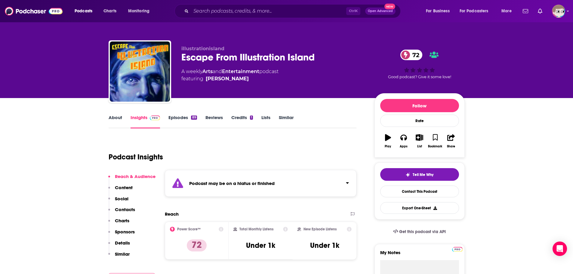
click at [118, 118] on link "About" at bounding box center [116, 122] width 14 height 14
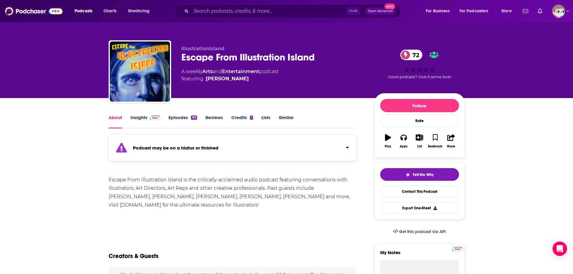
scroll to position [241, 0]
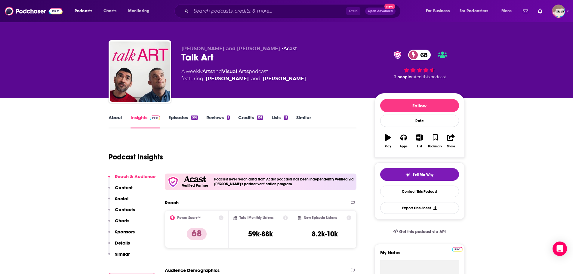
click at [118, 116] on link "About" at bounding box center [116, 122] width 14 height 14
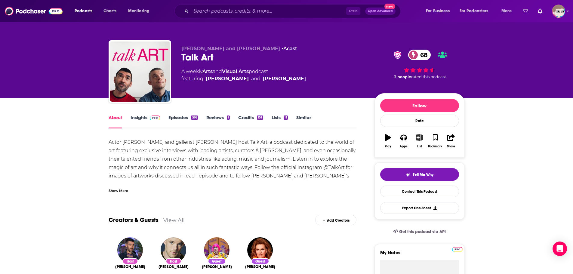
click at [423, 138] on icon "button" at bounding box center [420, 137] width 8 height 7
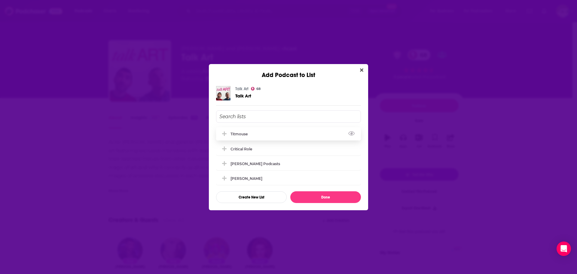
click at [231, 136] on div "Titmouse" at bounding box center [288, 133] width 145 height 13
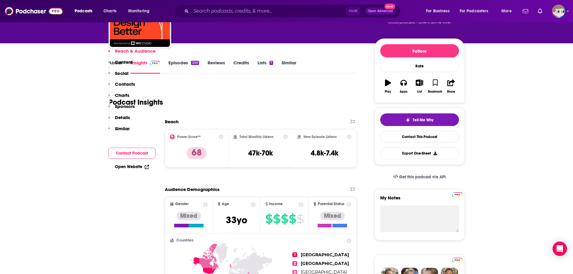
scroll to position [30, 0]
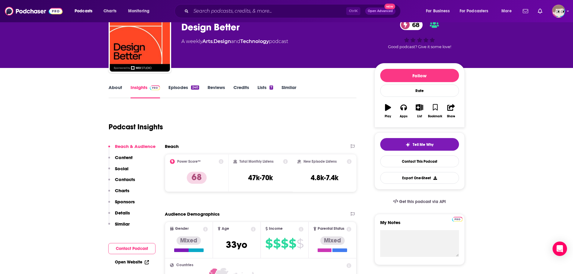
click at [115, 86] on link "About" at bounding box center [116, 92] width 14 height 14
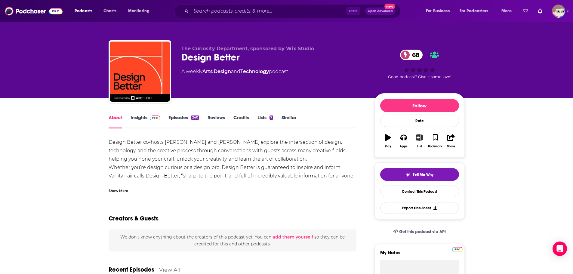
click at [419, 138] on icon "button" at bounding box center [420, 137] width 8 height 7
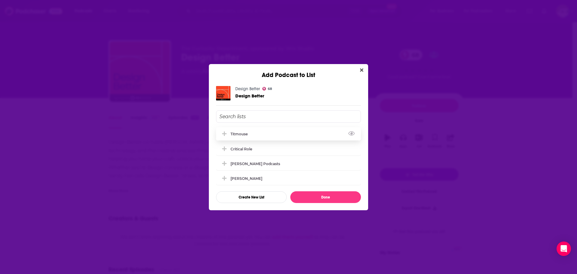
click at [237, 132] on div "Titmouse" at bounding box center [241, 134] width 21 height 5
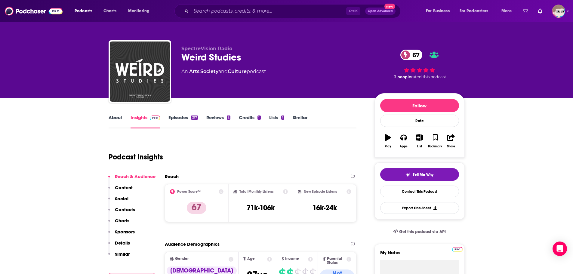
click at [114, 117] on link "About" at bounding box center [116, 122] width 14 height 14
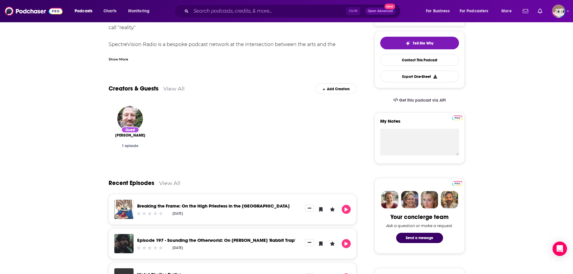
scroll to position [150, 0]
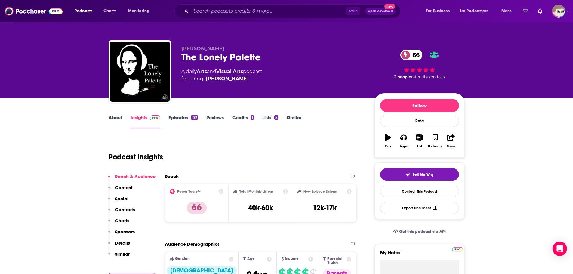
click at [116, 117] on link "About" at bounding box center [116, 122] width 14 height 14
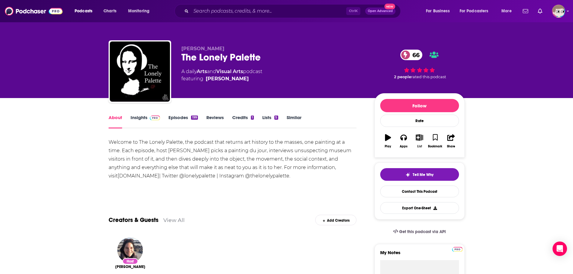
click at [420, 138] on icon "button" at bounding box center [420, 137] width 8 height 7
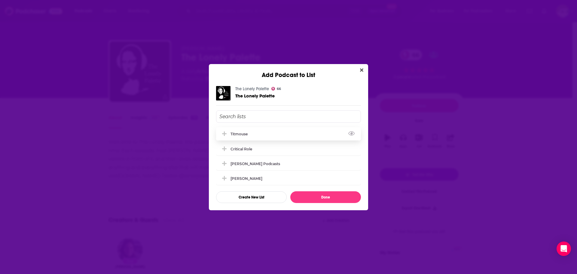
click at [272, 133] on div "Titmouse" at bounding box center [288, 133] width 145 height 13
click at [308, 200] on button "Done" at bounding box center [326, 197] width 71 height 12
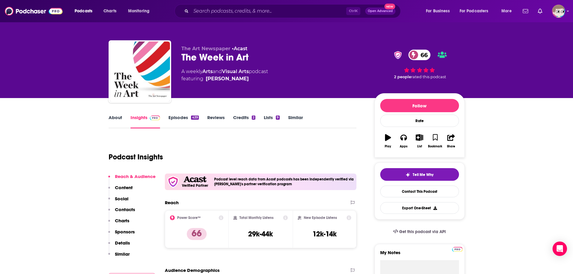
click at [114, 118] on link "About" at bounding box center [116, 122] width 14 height 14
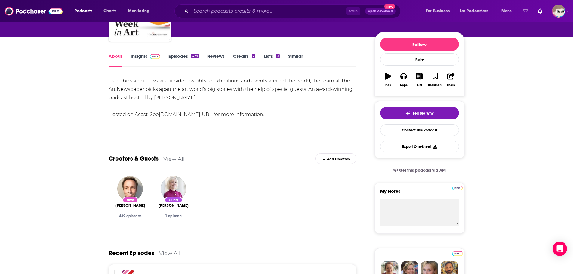
scroll to position [60, 0]
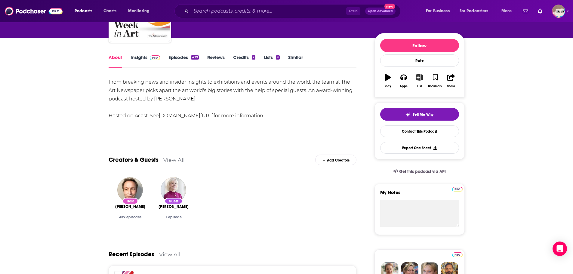
click at [419, 78] on icon "button" at bounding box center [420, 77] width 8 height 7
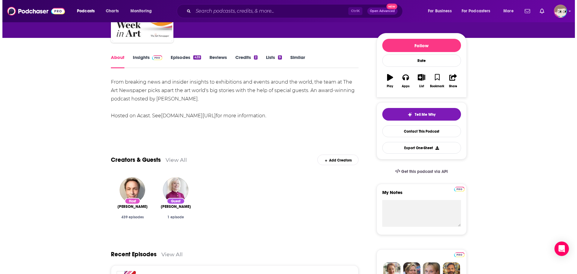
scroll to position [0, 0]
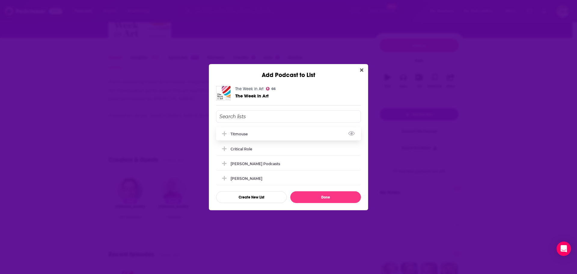
click at [259, 132] on div "Titmouse" at bounding box center [288, 133] width 145 height 13
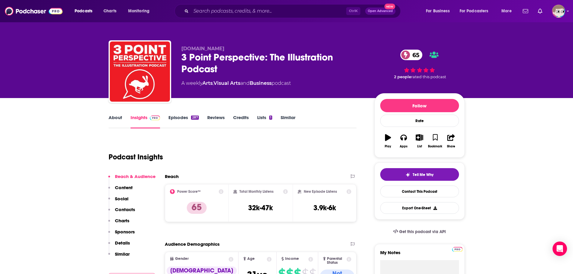
click at [114, 117] on link "About" at bounding box center [116, 122] width 14 height 14
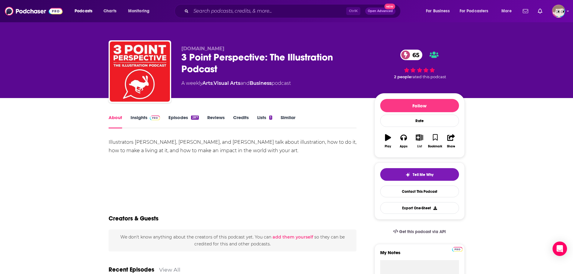
click at [415, 140] on button "List" at bounding box center [419, 141] width 16 height 22
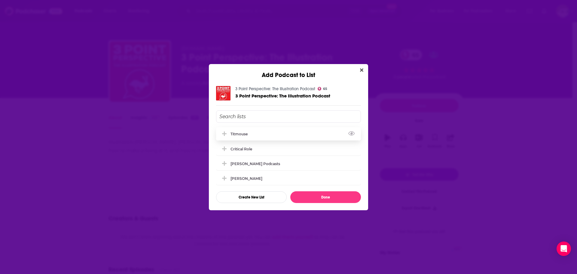
click at [253, 136] on div "Titmouse" at bounding box center [288, 133] width 145 height 13
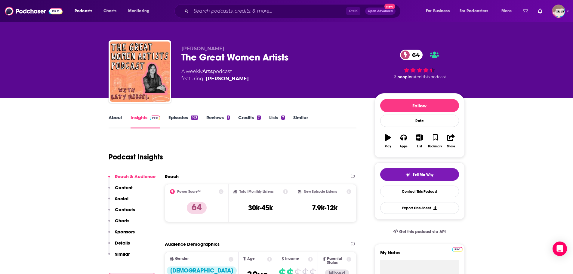
click at [117, 117] on link "About" at bounding box center [116, 122] width 14 height 14
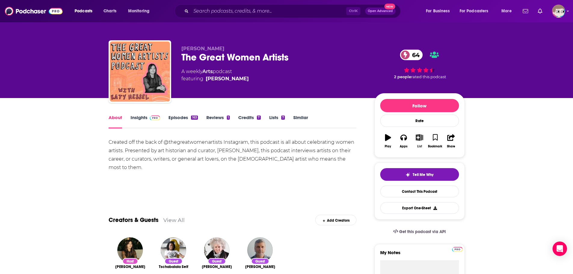
click at [419, 140] on icon "button" at bounding box center [420, 137] width 8 height 7
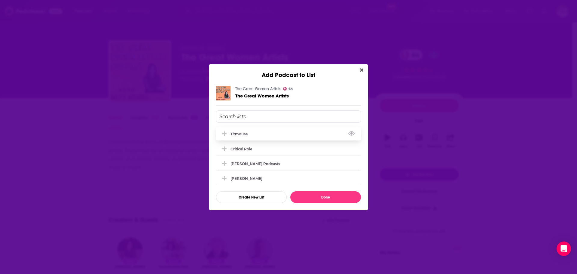
click at [257, 134] on div "Titmouse" at bounding box center [288, 133] width 145 height 13
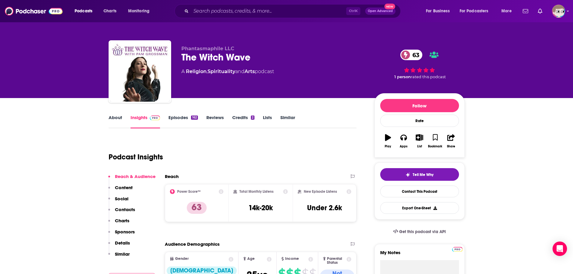
click at [110, 120] on link "About" at bounding box center [116, 122] width 14 height 14
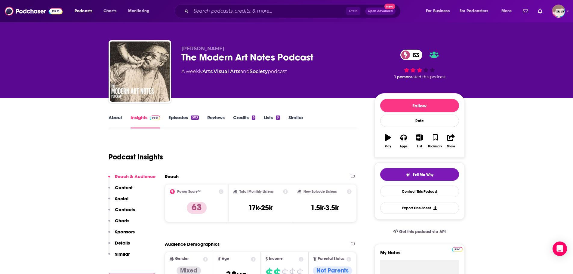
click at [110, 118] on link "About" at bounding box center [116, 122] width 14 height 14
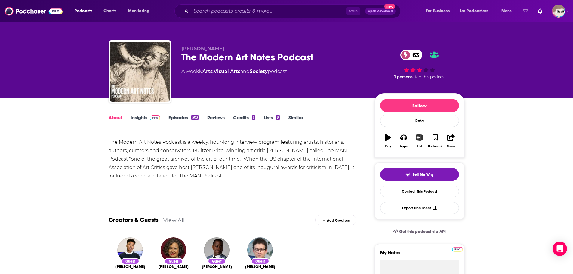
click at [419, 142] on button "List" at bounding box center [419, 141] width 16 height 22
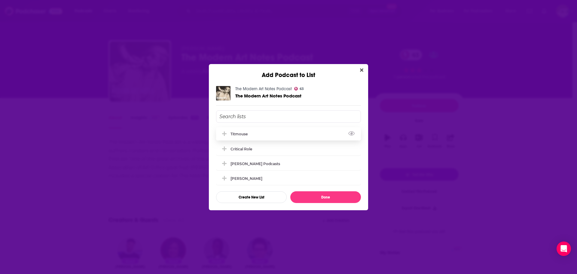
click at [248, 137] on div "Titmouse" at bounding box center [288, 133] width 145 height 13
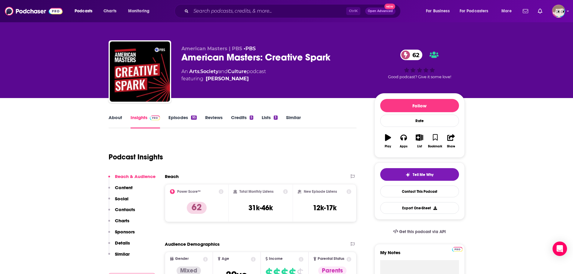
click at [111, 121] on link "About" at bounding box center [116, 122] width 14 height 14
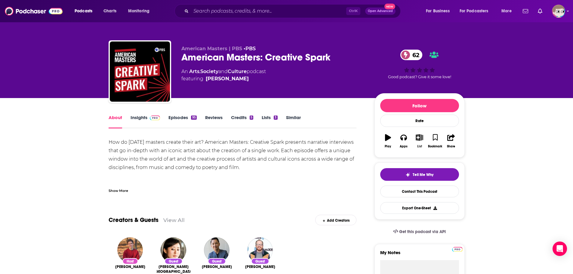
click at [419, 136] on icon "button" at bounding box center [420, 137] width 8 height 7
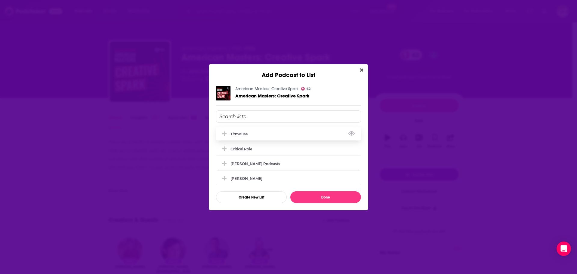
click at [245, 132] on div "Titmouse" at bounding box center [241, 134] width 21 height 5
click at [332, 197] on button "Done" at bounding box center [326, 197] width 71 height 12
